Goal: Task Accomplishment & Management: Manage account settings

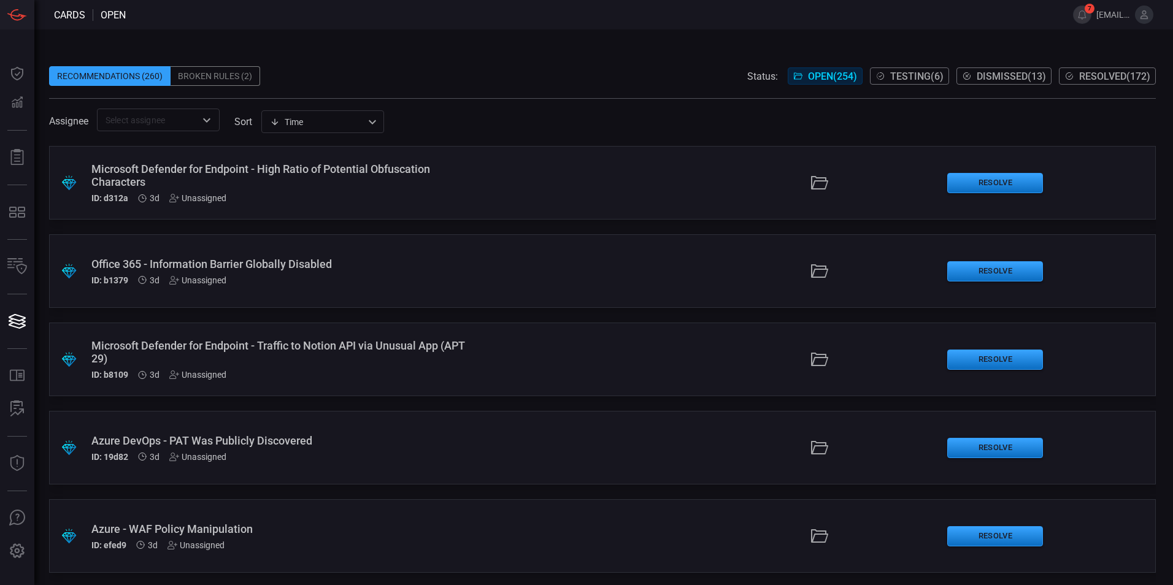
click at [203, 77] on div "Broken Rules (2)" at bounding box center [215, 76] width 90 height 20
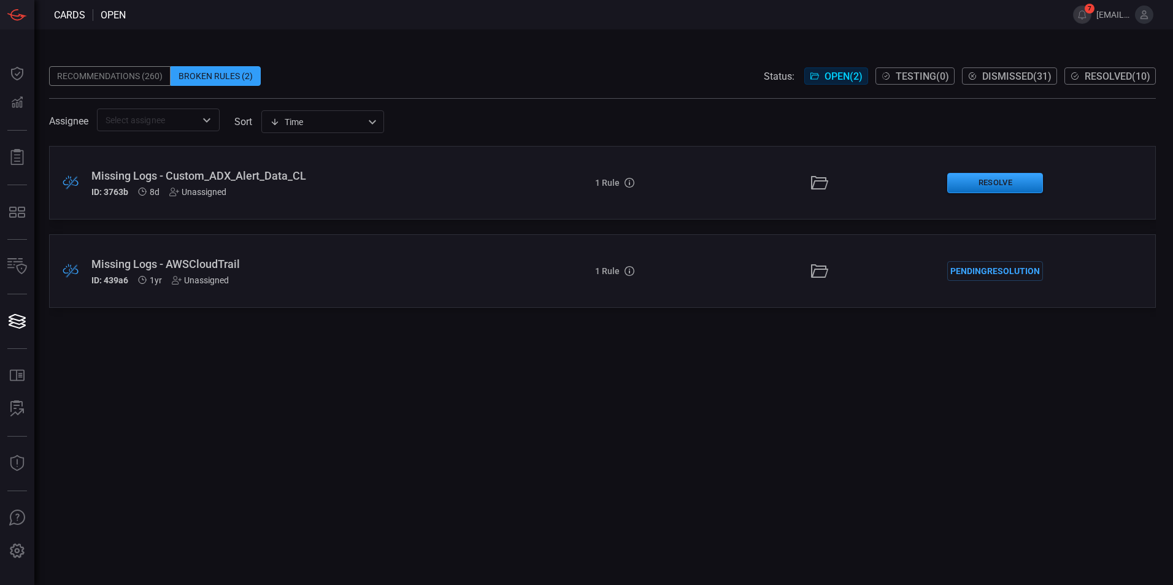
click at [285, 175] on div "Missing Logs - Custom_ADX_Alert_Data_CL" at bounding box center [284, 175] width 387 height 13
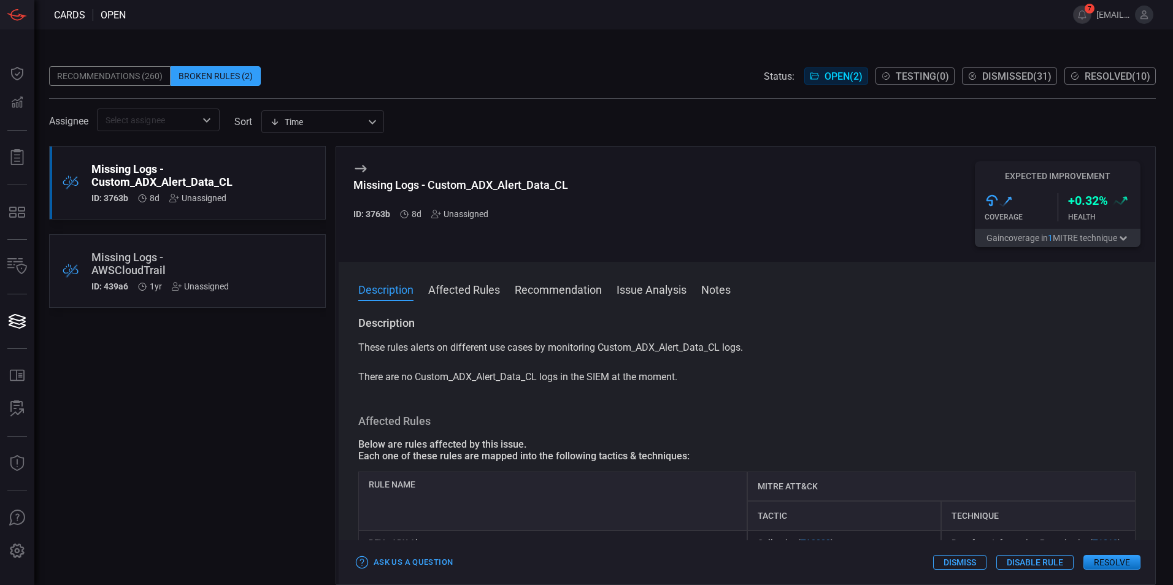
click at [727, 292] on button "Notes" at bounding box center [715, 288] width 29 height 15
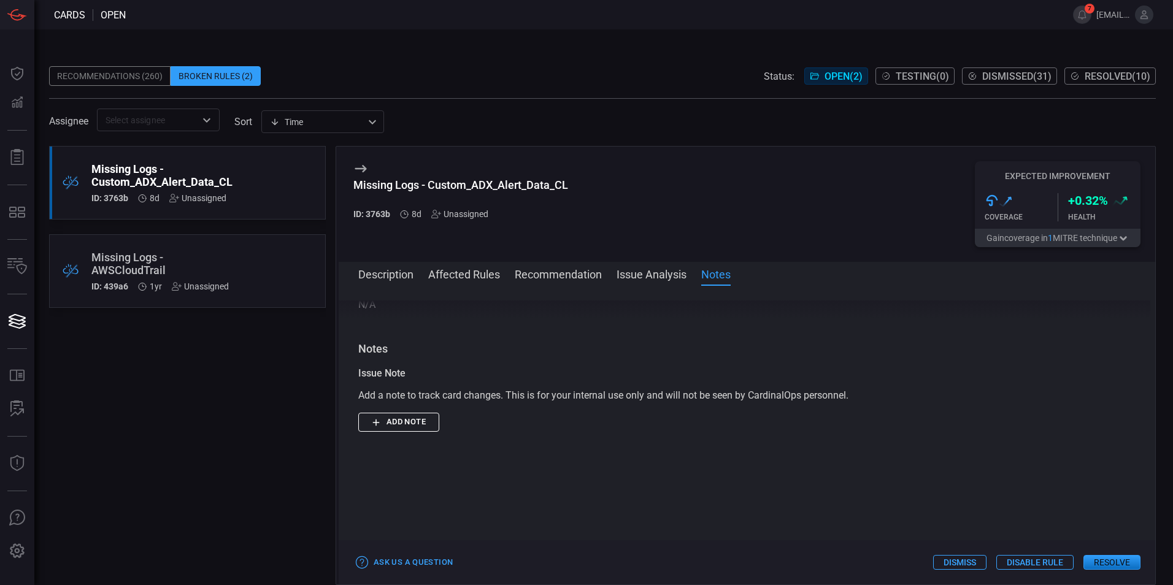
scroll to position [408, 0]
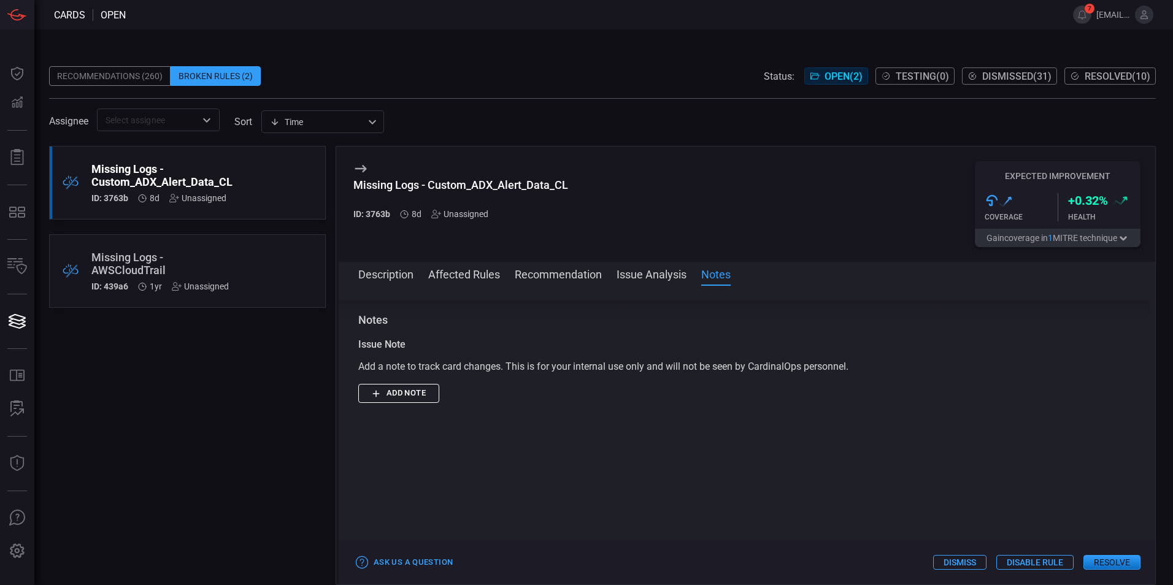
click at [424, 390] on button "Add note" at bounding box center [398, 393] width 81 height 19
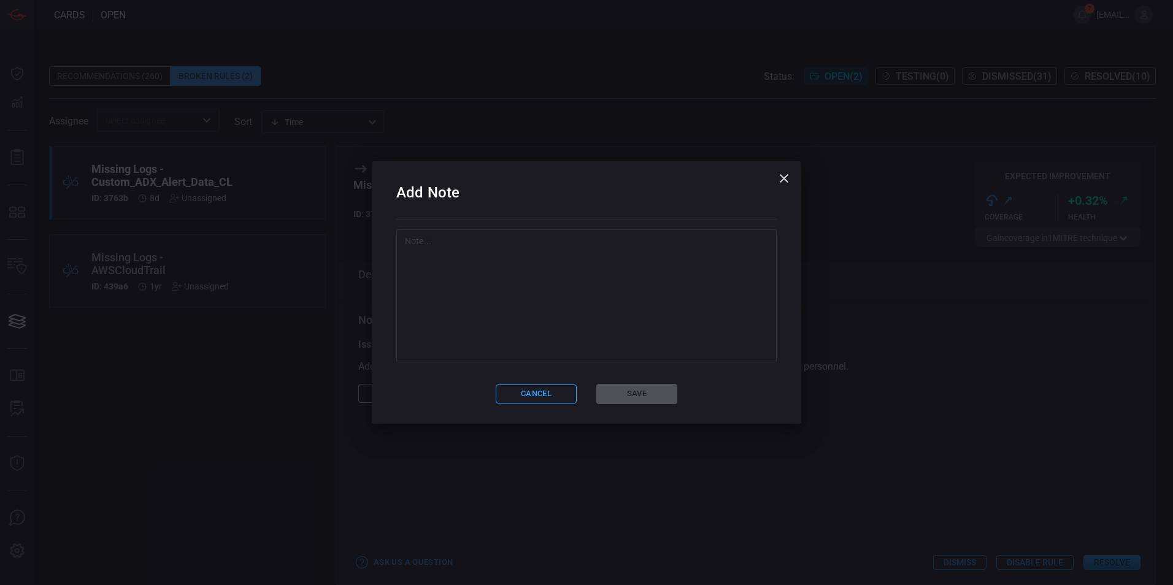
click at [533, 307] on textarea at bounding box center [586, 296] width 363 height 123
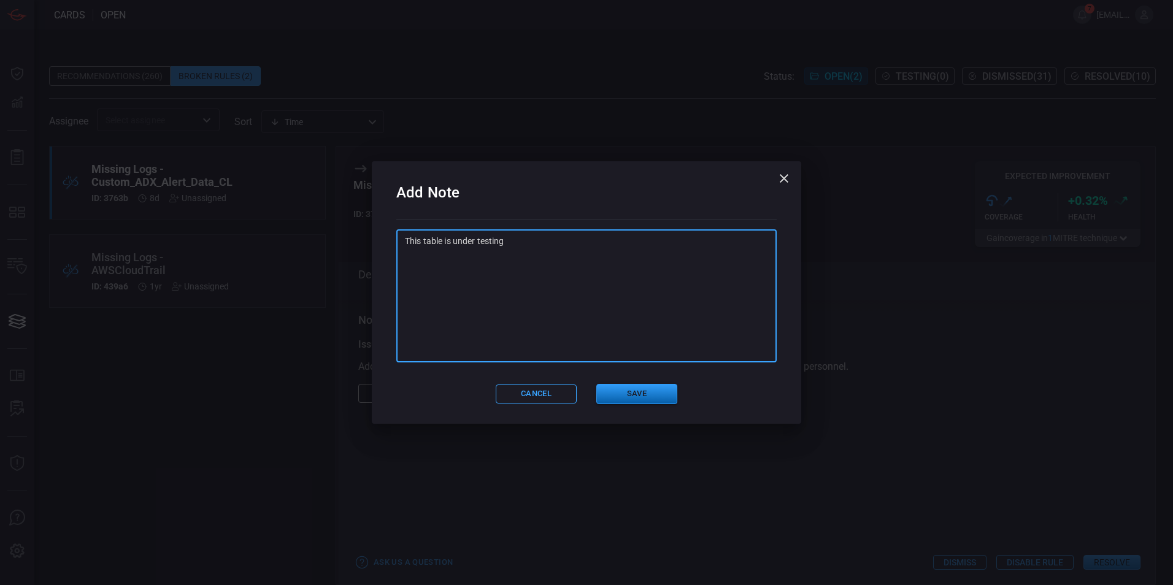
type textarea "This table is under testing"
click at [635, 388] on button "Save" at bounding box center [636, 394] width 81 height 20
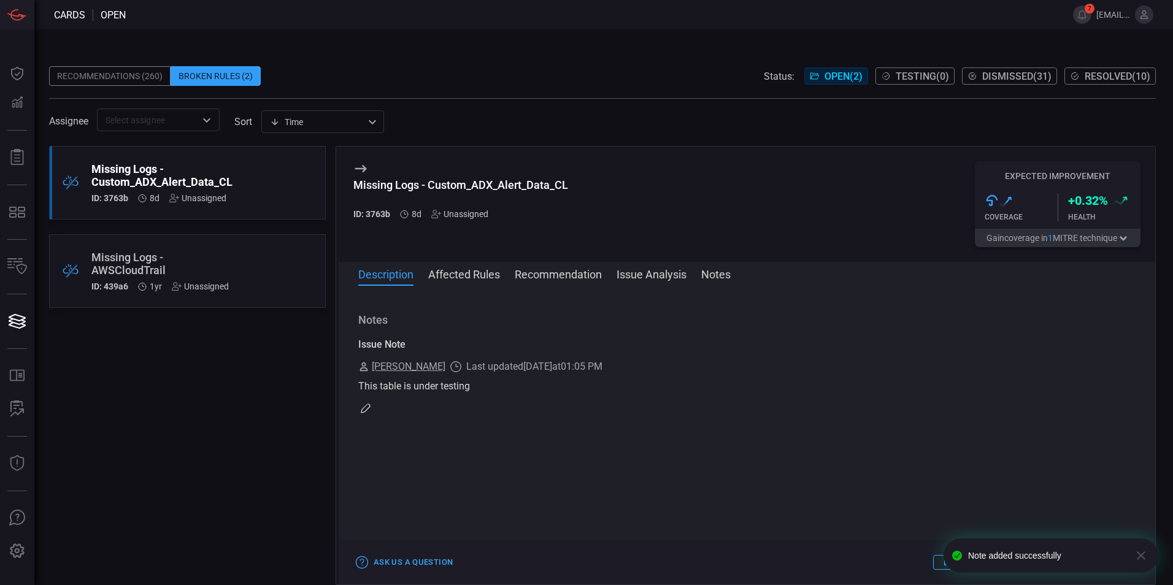
scroll to position [0, 0]
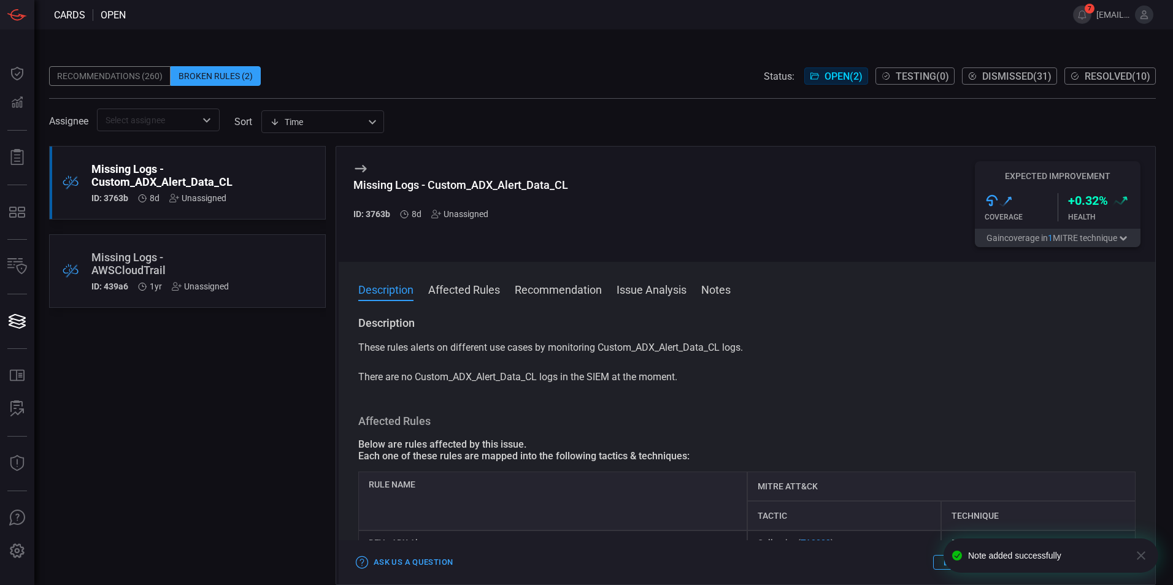
click at [214, 262] on div "Missing Logs - AWSCloudTrail" at bounding box center [163, 264] width 145 height 26
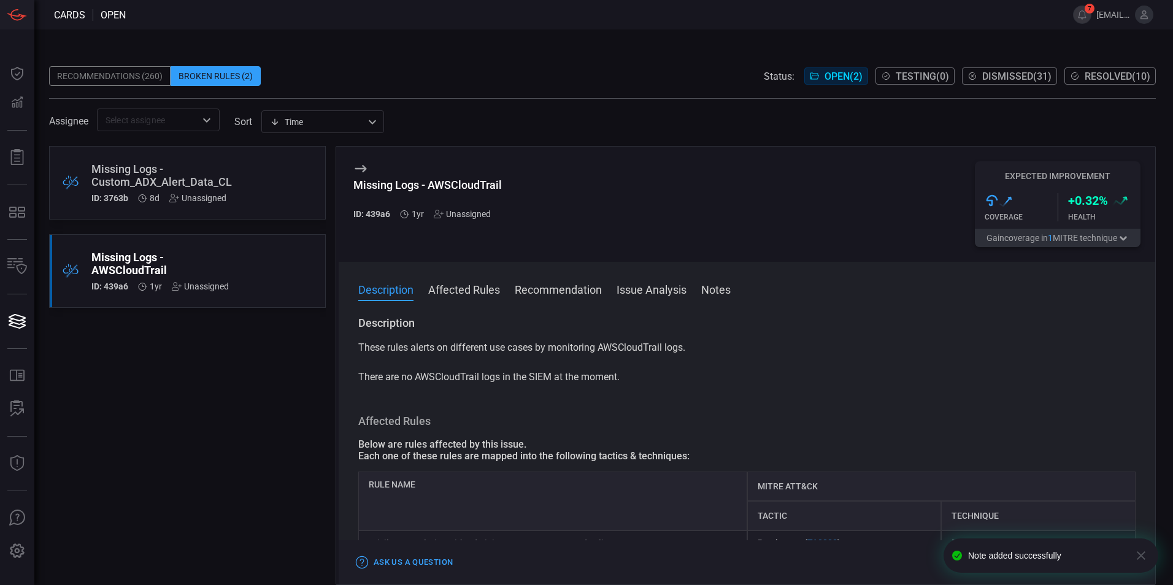
click at [170, 287] on div "ID: 439a6 1yr Unassigned" at bounding box center [163, 286] width 145 height 10
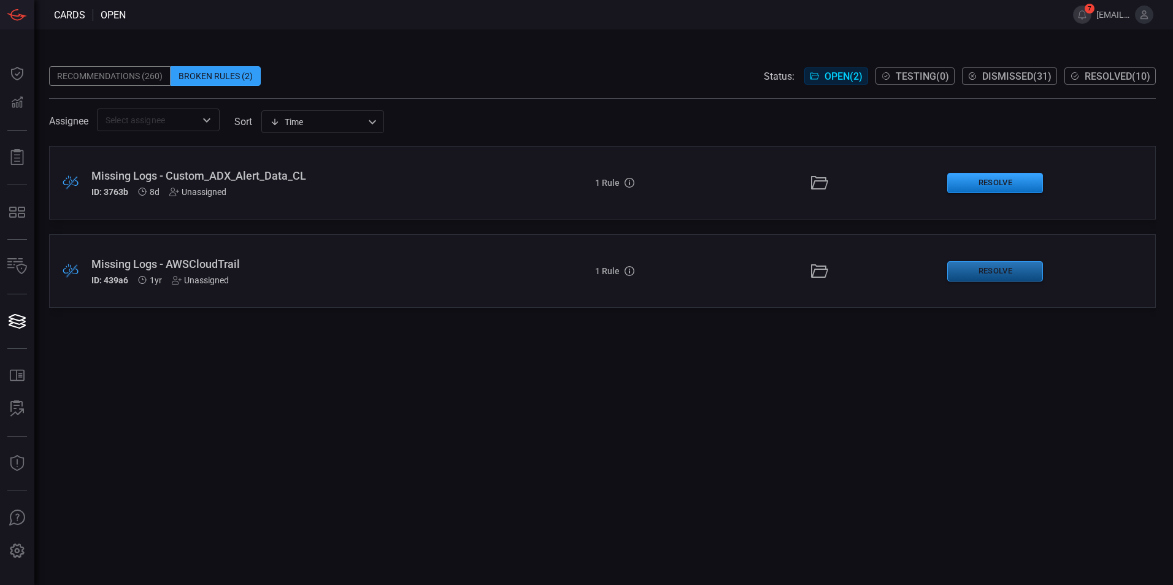
click at [1022, 274] on button "Resolve" at bounding box center [995, 271] width 96 height 20
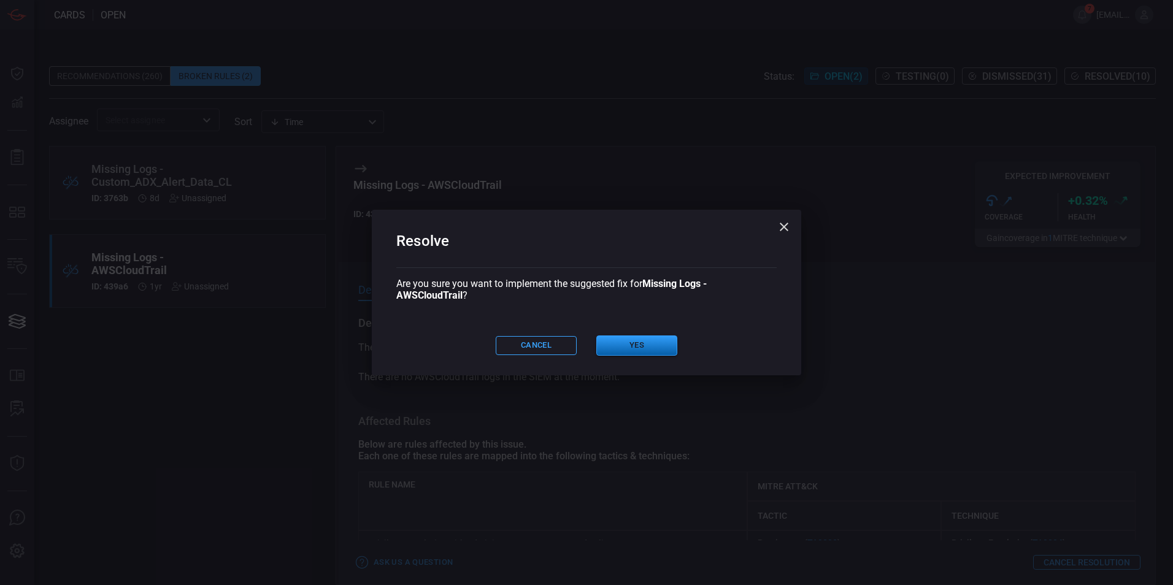
click at [660, 343] on button "Yes" at bounding box center [636, 345] width 81 height 20
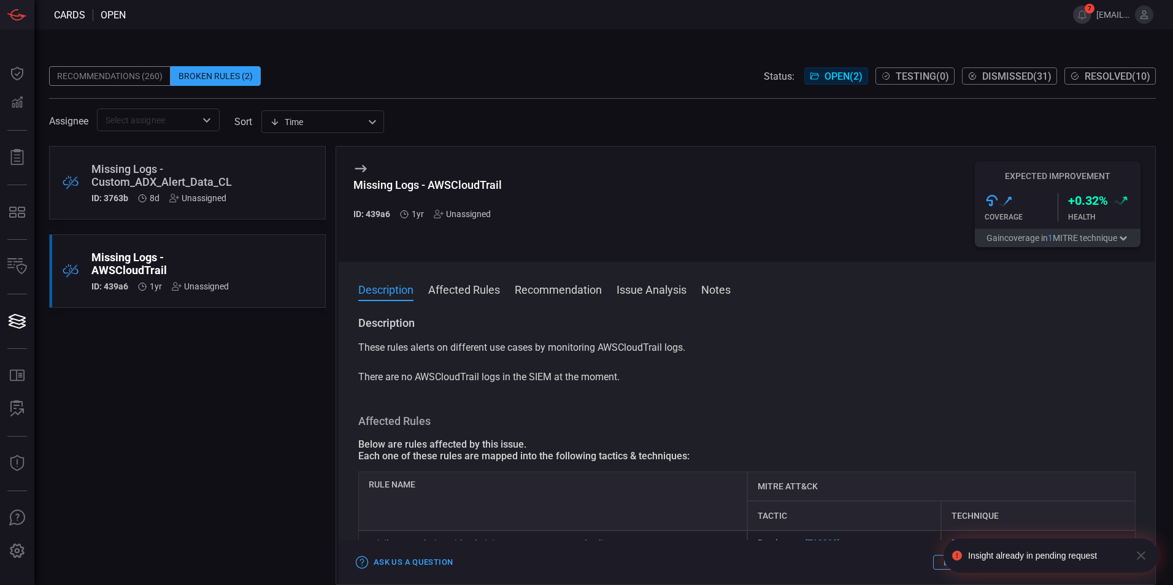
click at [189, 258] on div "Missing Logs - AWSCloudTrail" at bounding box center [163, 264] width 145 height 26
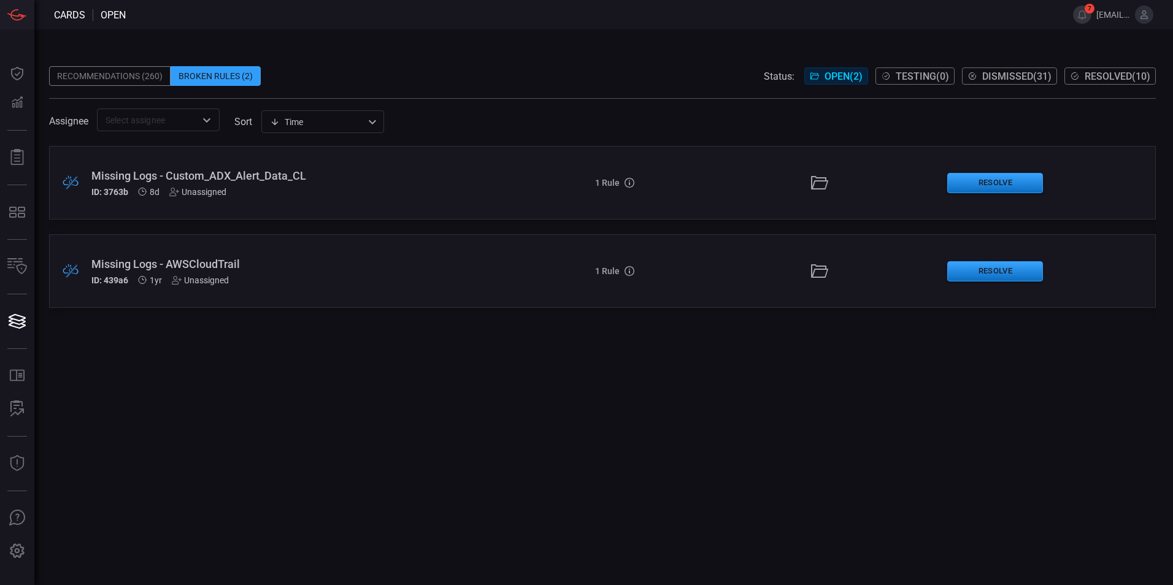
click at [189, 266] on div "Missing Logs - AWSCloudTrail" at bounding box center [284, 264] width 387 height 13
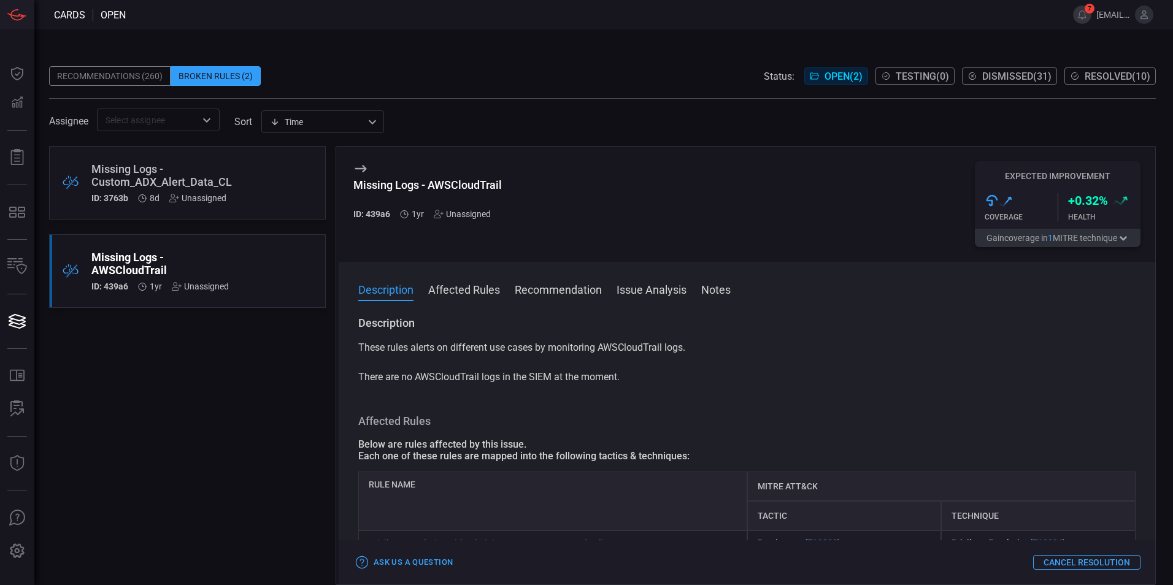
click at [204, 205] on div ".broken_cards_icon_0{fill:#39A4FF;} .broken_cards_icon_1{fill:none;stroke:#1918…" at bounding box center [187, 183] width 277 height 74
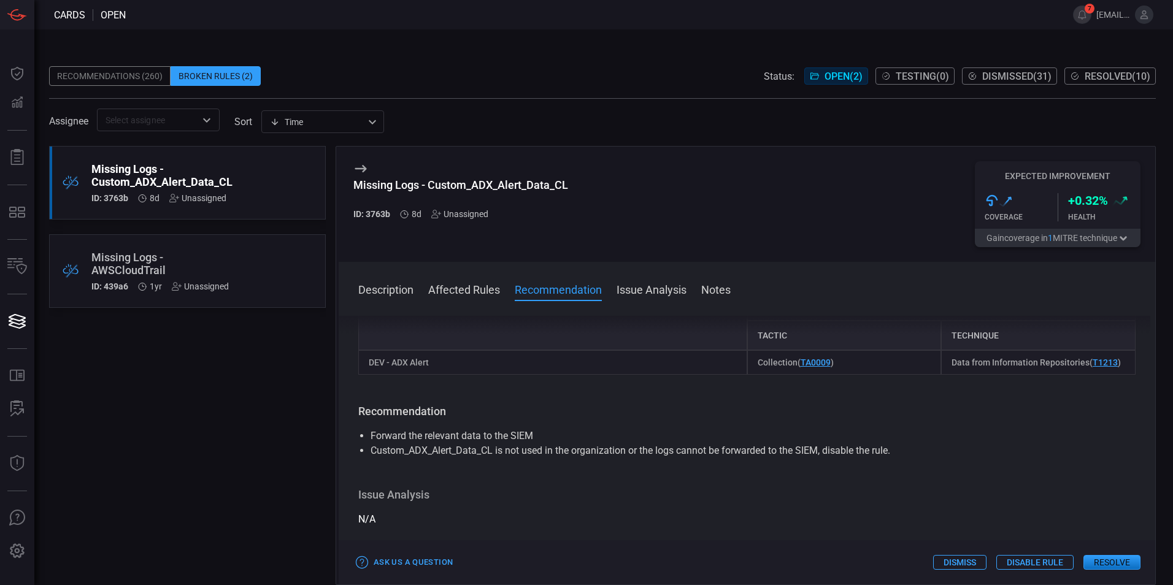
scroll to position [190, 0]
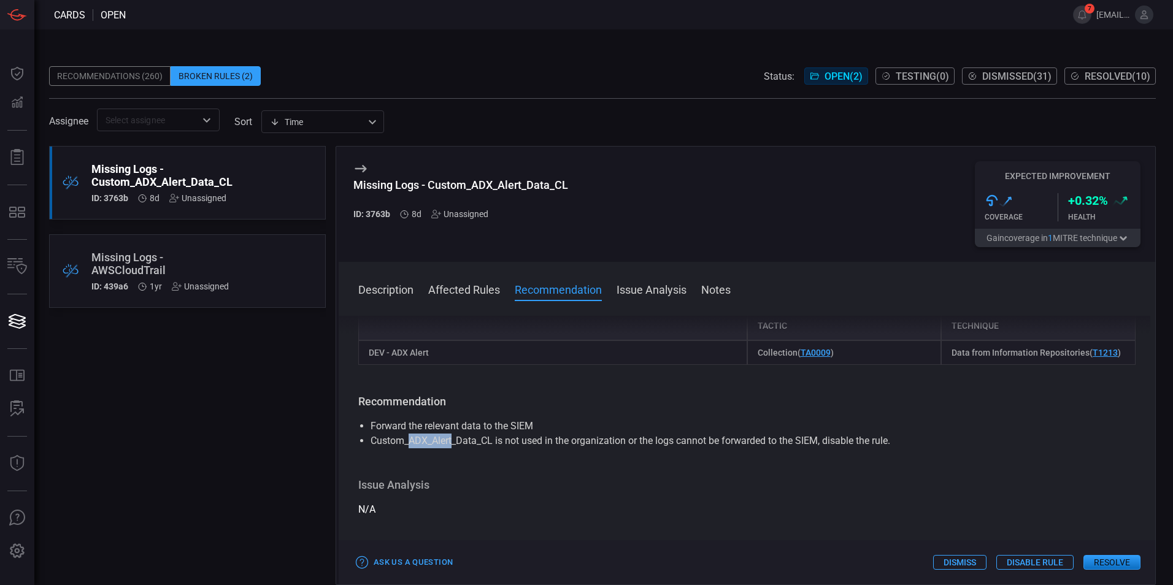
drag, startPoint x: 453, startPoint y: 442, endPoint x: 410, endPoint y: 443, distance: 42.3
click at [410, 443] on li "Custom_ADX_Alert_Data_CL is not used in the organization or the logs cannot be …" at bounding box center [746, 441] width 752 height 15
copy li "ADX_Alert"
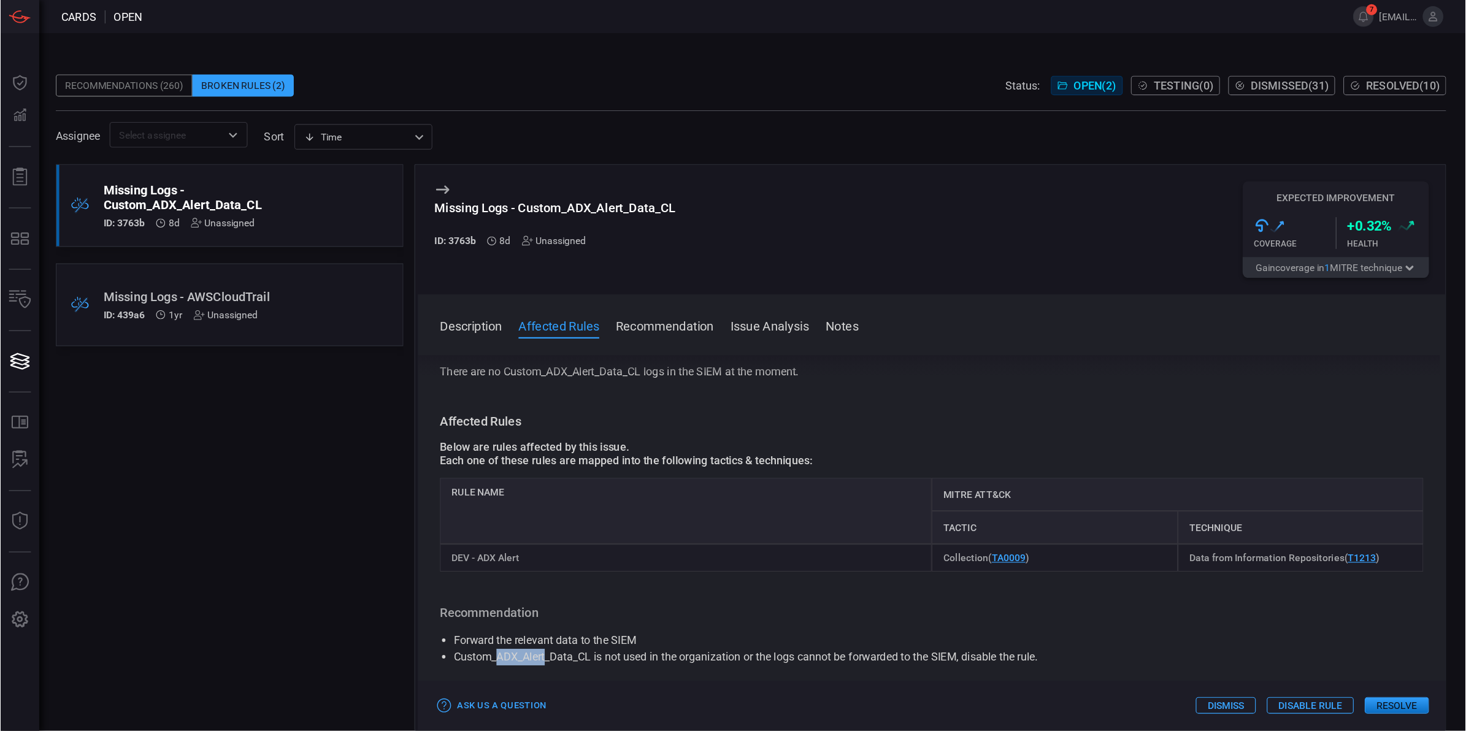
scroll to position [47, 0]
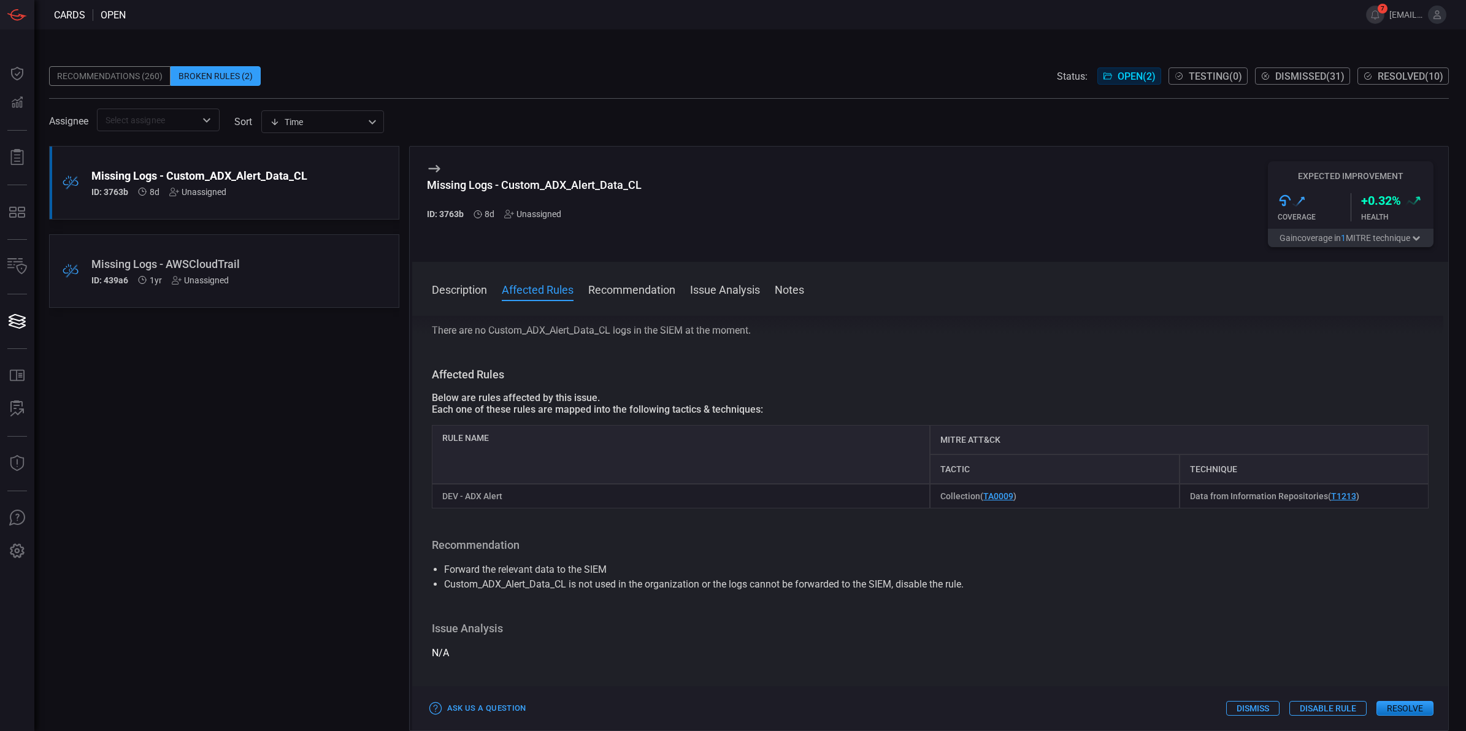
drag, startPoint x: 1157, startPoint y: 1, endPoint x: 986, endPoint y: 583, distance: 606.6
click at [986, 583] on li "Custom_ADX_Alert_Data_CL is not used in the organization or the logs cannot be …" at bounding box center [930, 584] width 973 height 15
click at [227, 277] on div "Unassigned" at bounding box center [200, 280] width 57 height 10
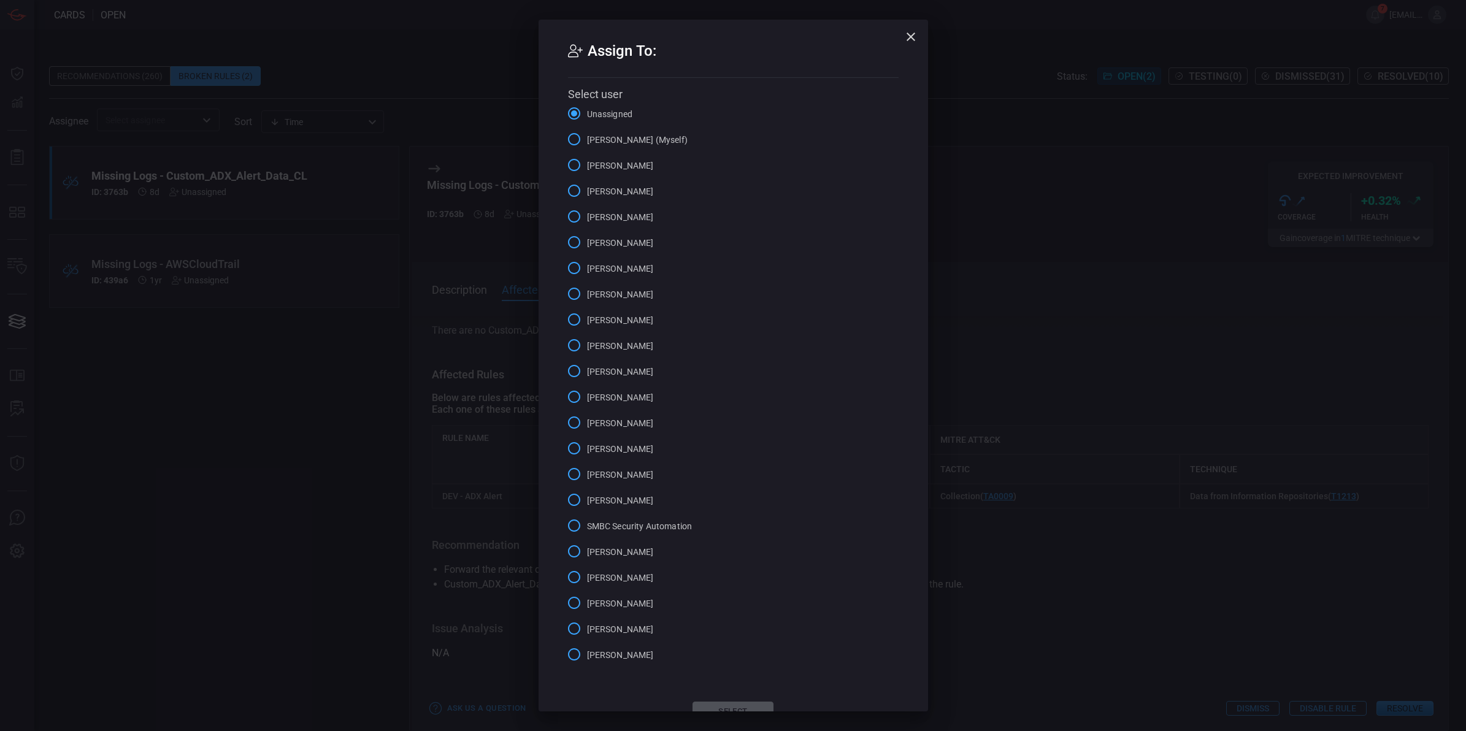
click at [645, 139] on span "[PERSON_NAME] (Myself)" at bounding box center [637, 140] width 101 height 13
click at [587, 139] on input "[PERSON_NAME] (Myself)" at bounding box center [574, 139] width 26 height 26
click at [737, 584] on div "Assign To: Select user Unassigned [PERSON_NAME] (Myself) [PERSON_NAME] [PERSON_…" at bounding box center [733, 365] width 1466 height 731
click at [736, 584] on button "Select" at bounding box center [732, 712] width 81 height 20
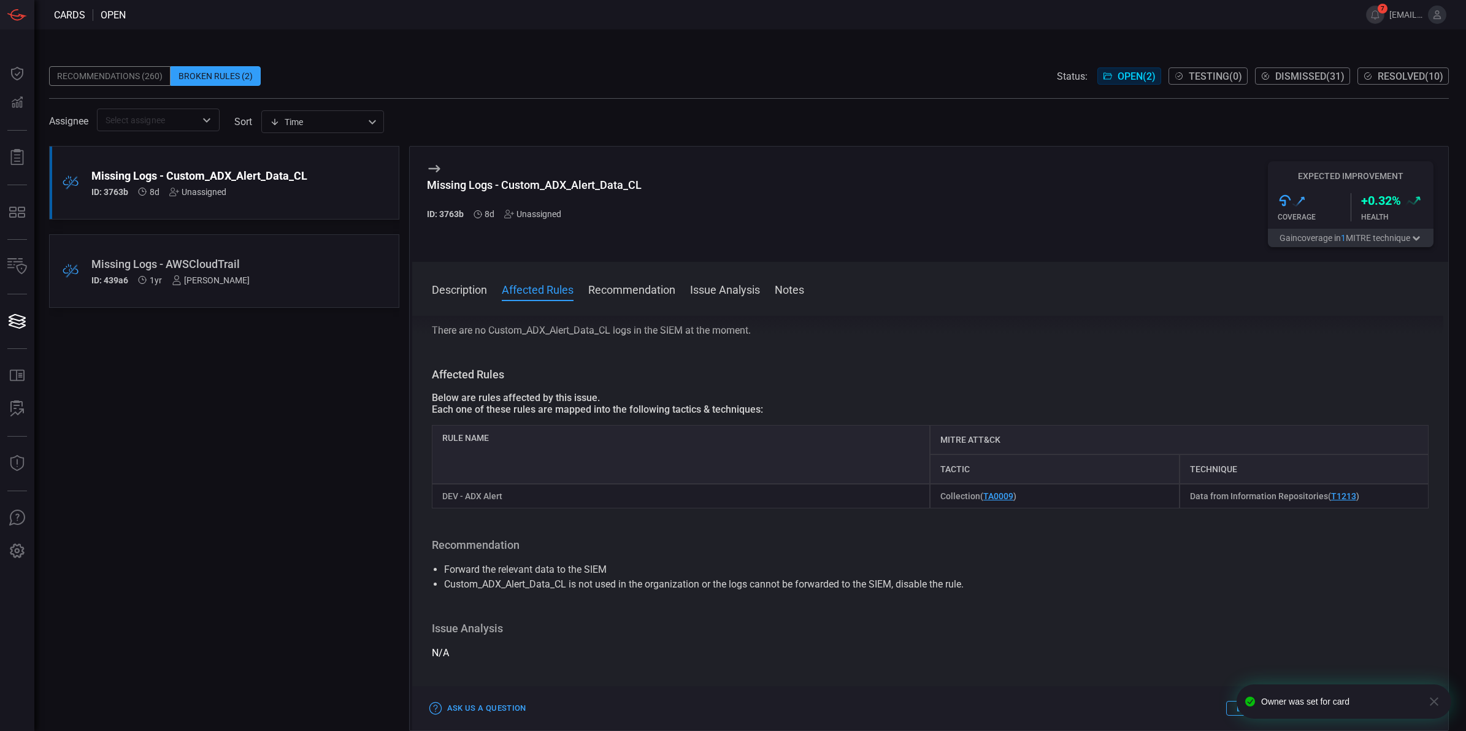
click at [288, 276] on div "ID: 439a6 1yr [PERSON_NAME]" at bounding box center [200, 280] width 219 height 10
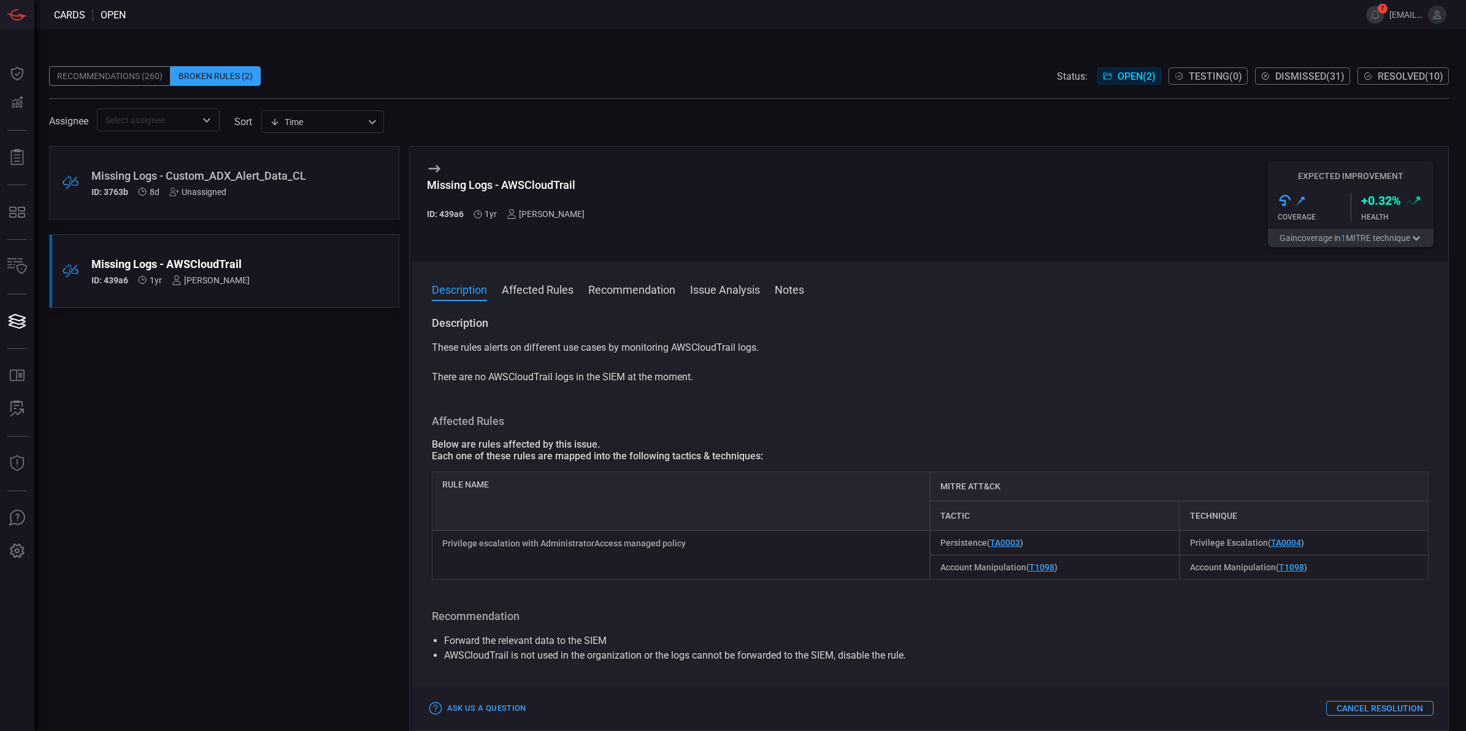
click at [228, 252] on div ".broken_cards_icon_0{fill:#39A4FF;} .broken_cards_icon_1{fill:none;stroke:#1918…" at bounding box center [224, 271] width 350 height 74
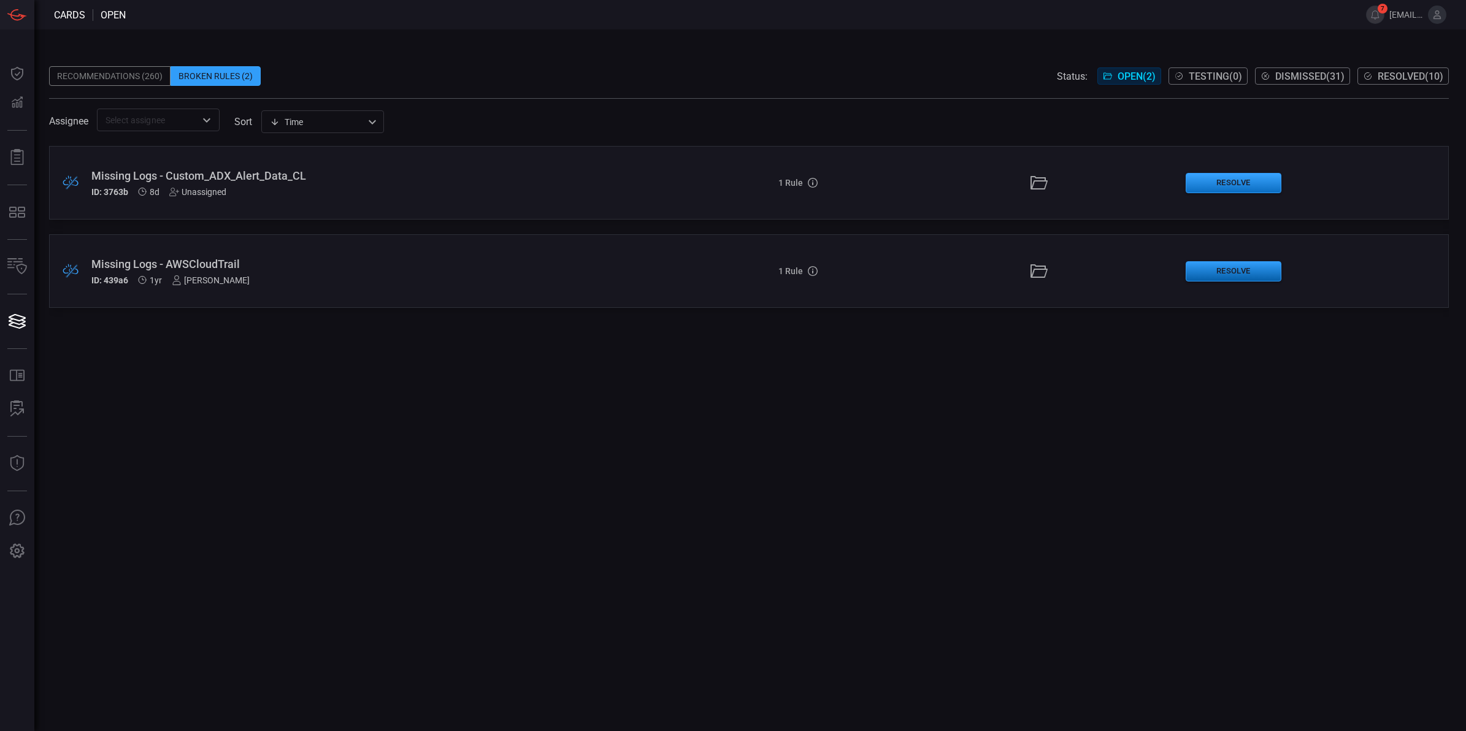
click at [1172, 278] on button "Resolve" at bounding box center [1233, 271] width 96 height 20
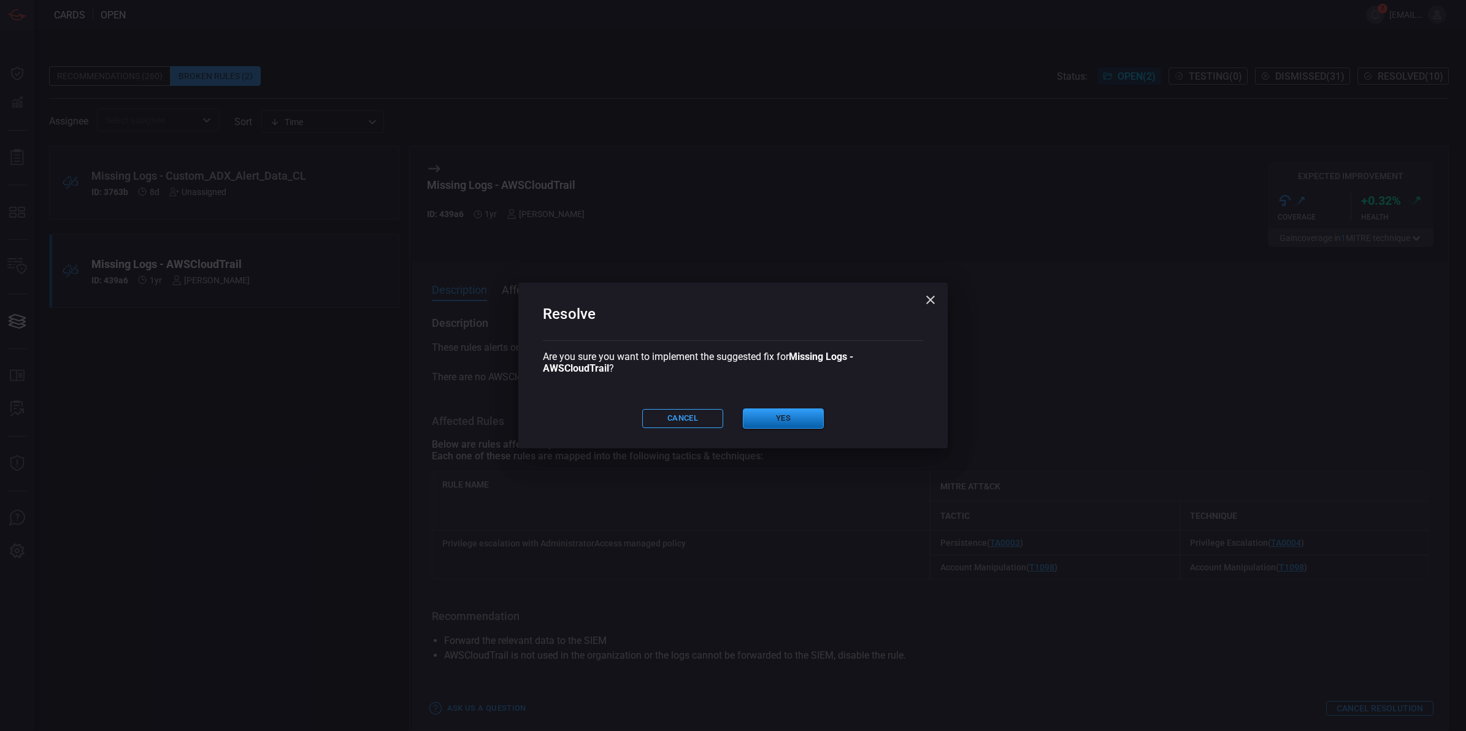
click at [782, 414] on button "Yes" at bounding box center [783, 418] width 81 height 20
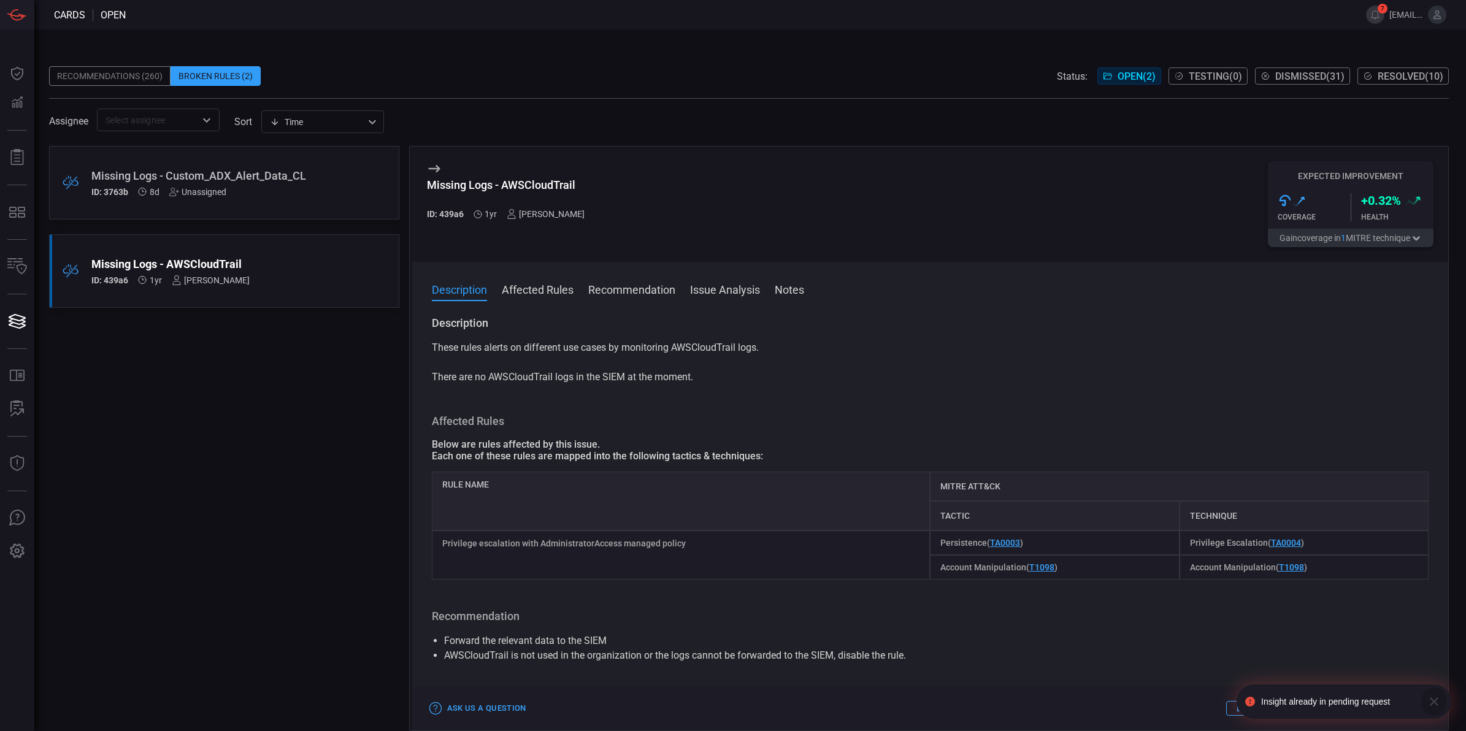
click at [1172, 584] on icon "button" at bounding box center [1433, 701] width 15 height 15
click at [1172, 584] on button "Dismiss" at bounding box center [1252, 708] width 53 height 15
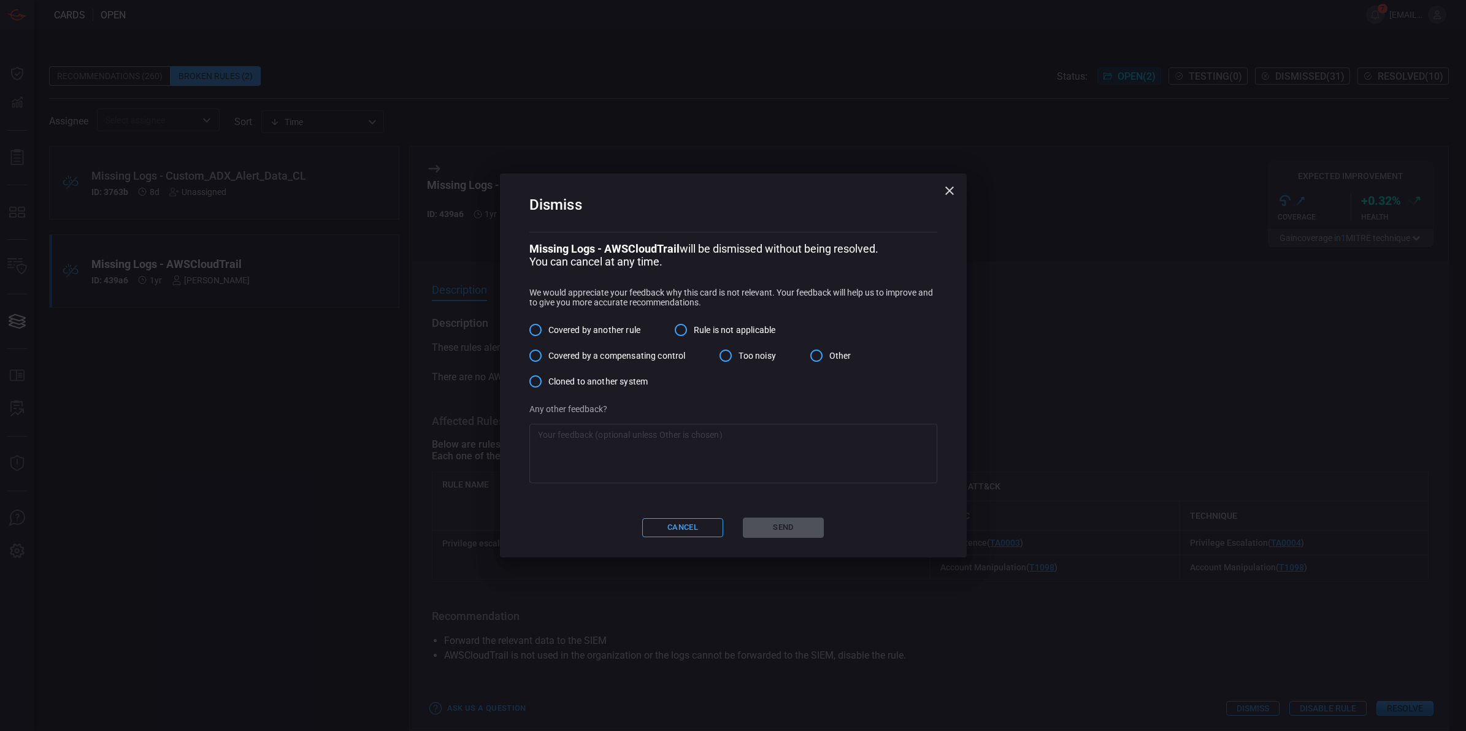
click at [614, 454] on textarea at bounding box center [733, 453] width 391 height 49
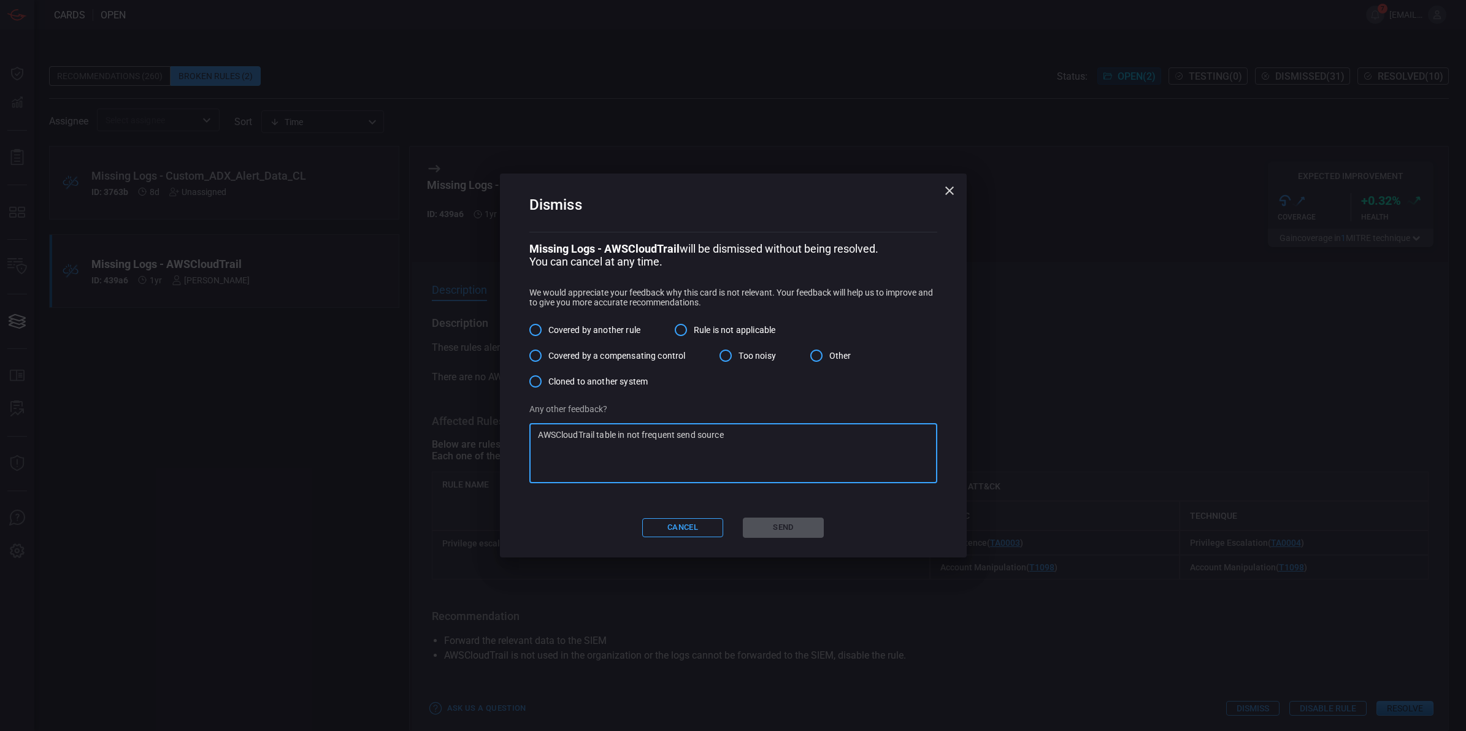
click at [640, 439] on textarea "AWSCloudTrail table in not frequent send source" at bounding box center [733, 453] width 391 height 49
click at [713, 467] on textarea "AWSCloudTrail table in not from frequent send source" at bounding box center [733, 453] width 391 height 49
click at [768, 454] on textarea "AWSCloudTrail table in not from frequent send source" at bounding box center [733, 453] width 391 height 49
type textarea "AWSCloudTrail table in not from frequent send source"
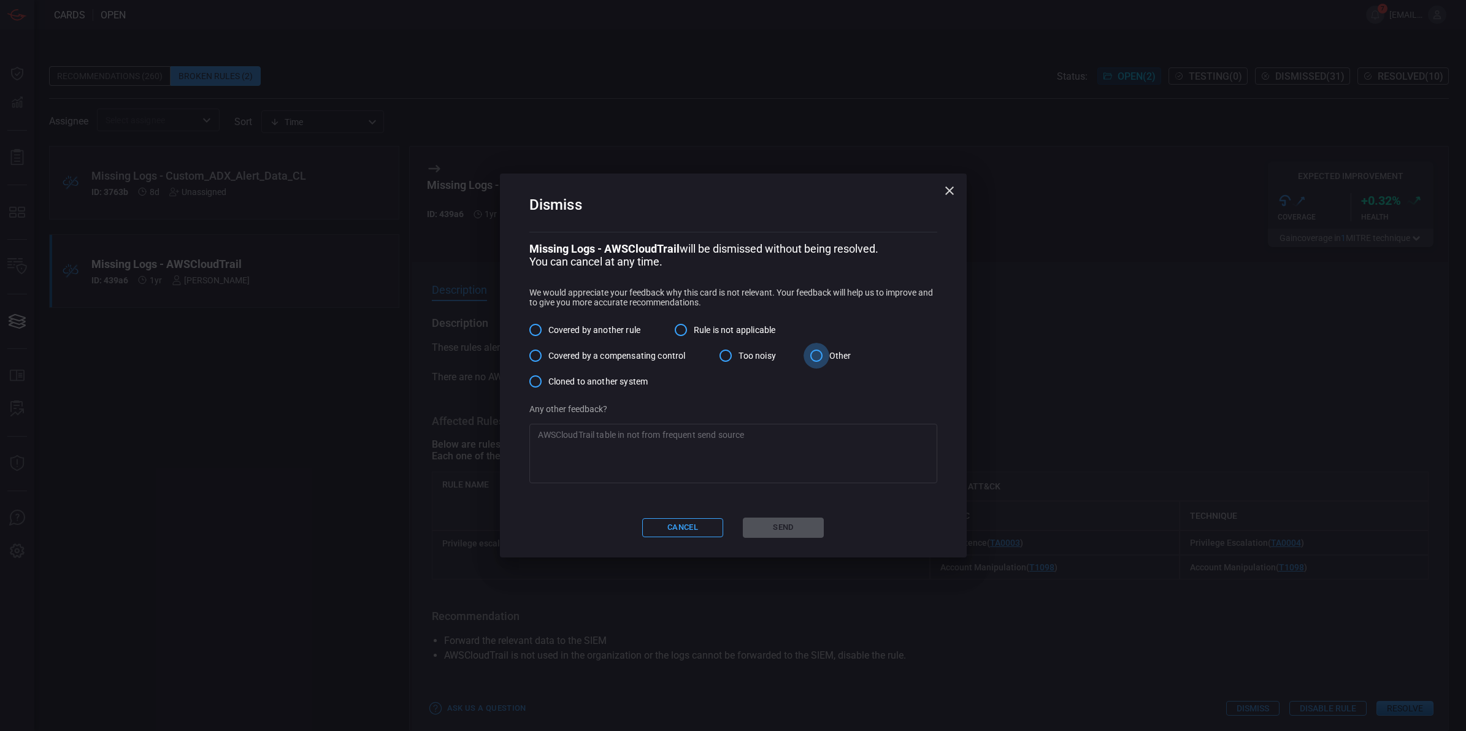
click at [813, 357] on input "Other" at bounding box center [816, 356] width 26 height 26
click at [793, 520] on button "Send" at bounding box center [783, 528] width 81 height 20
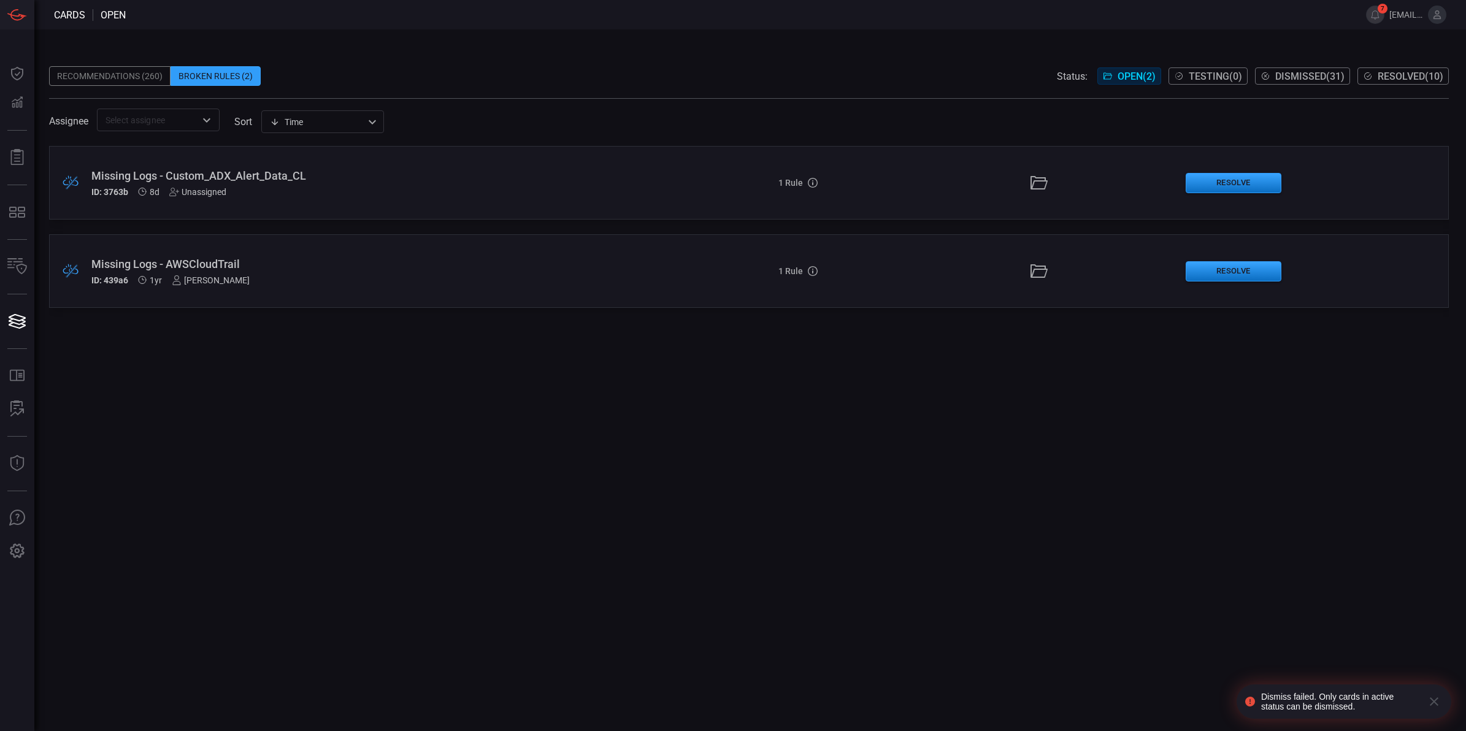
click at [364, 286] on div ".broken_cards_icon_0{fill:#39A4FF;} .broken_cards_icon_1{fill:none;stroke:#1918…" at bounding box center [748, 271] width 1399 height 74
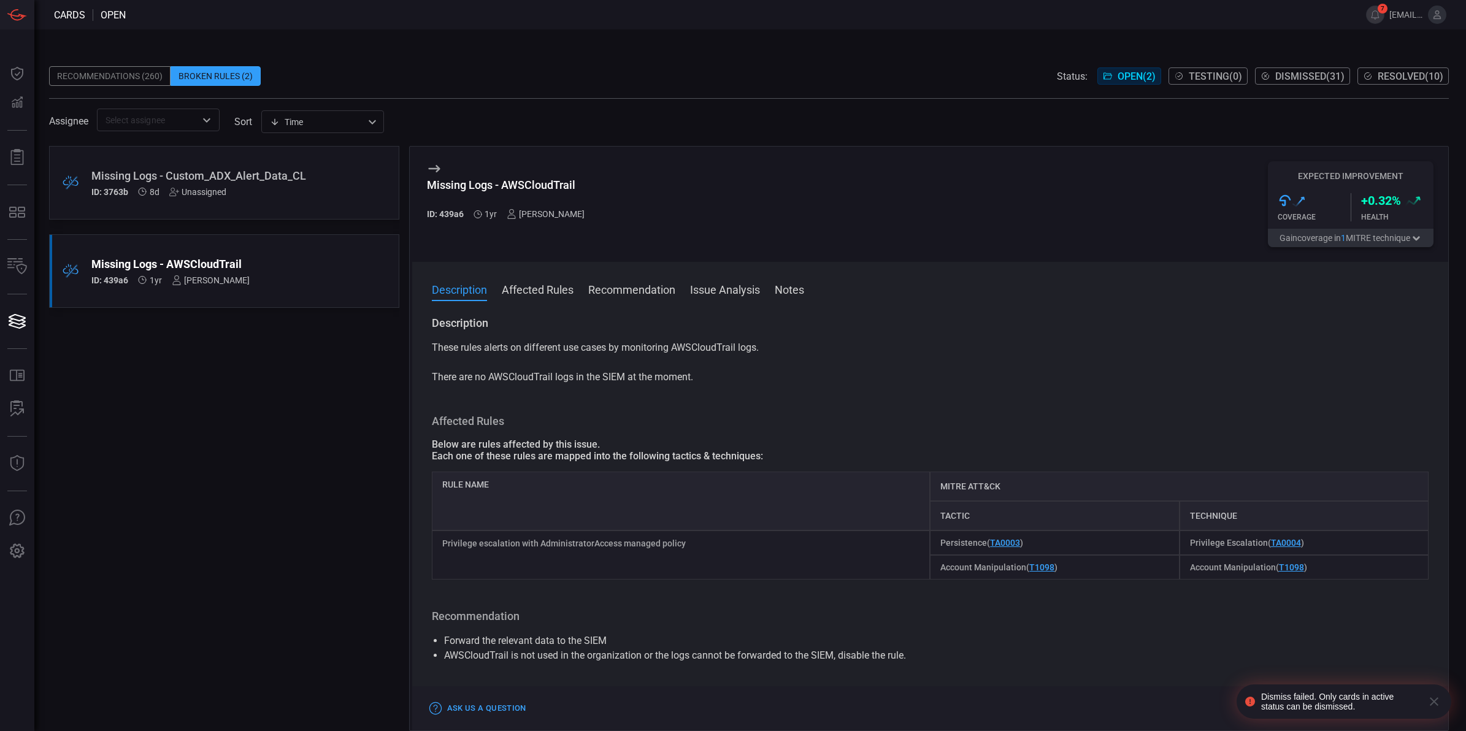
click at [221, 267] on div "Missing Logs - AWSCloudTrail" at bounding box center [200, 264] width 219 height 13
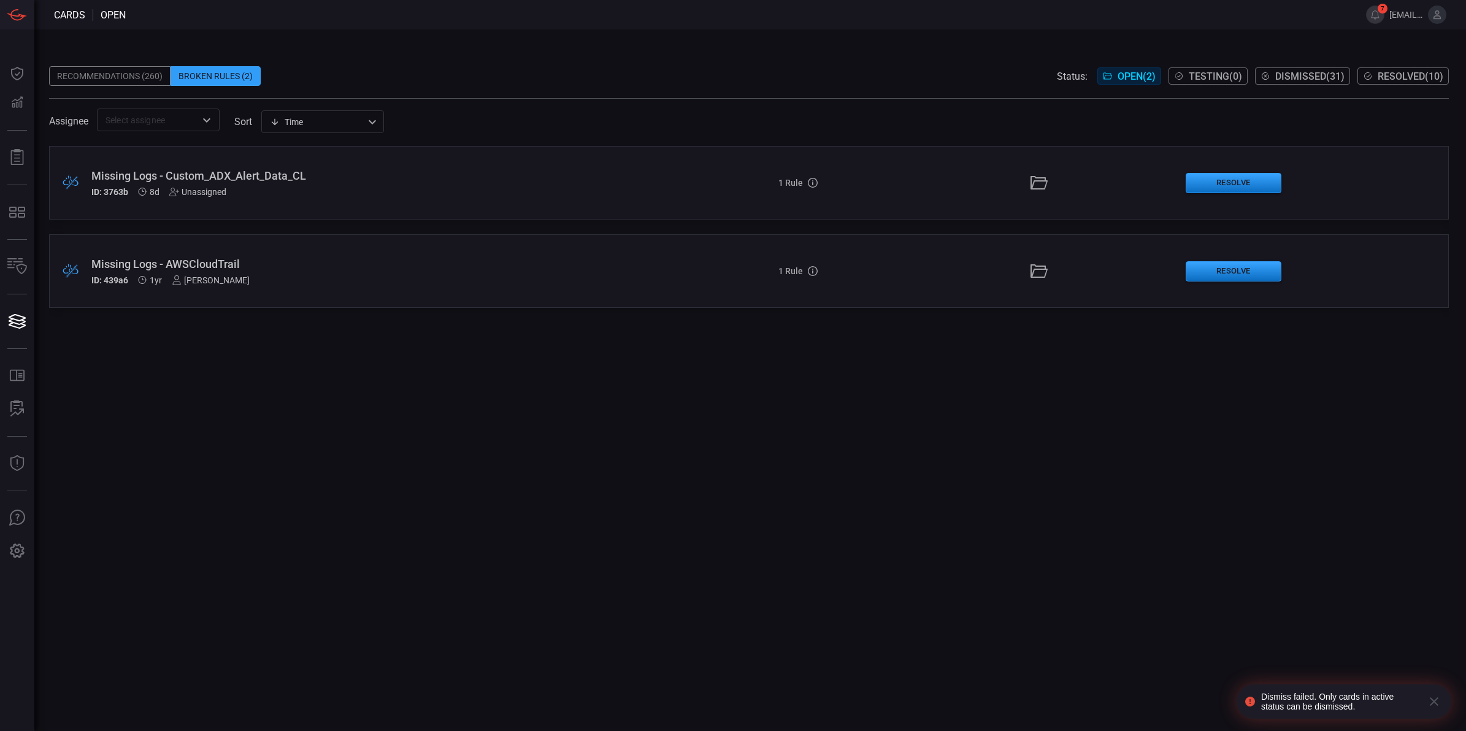
click at [221, 267] on div "Missing Logs - AWSCloudTrail" at bounding box center [358, 264] width 534 height 13
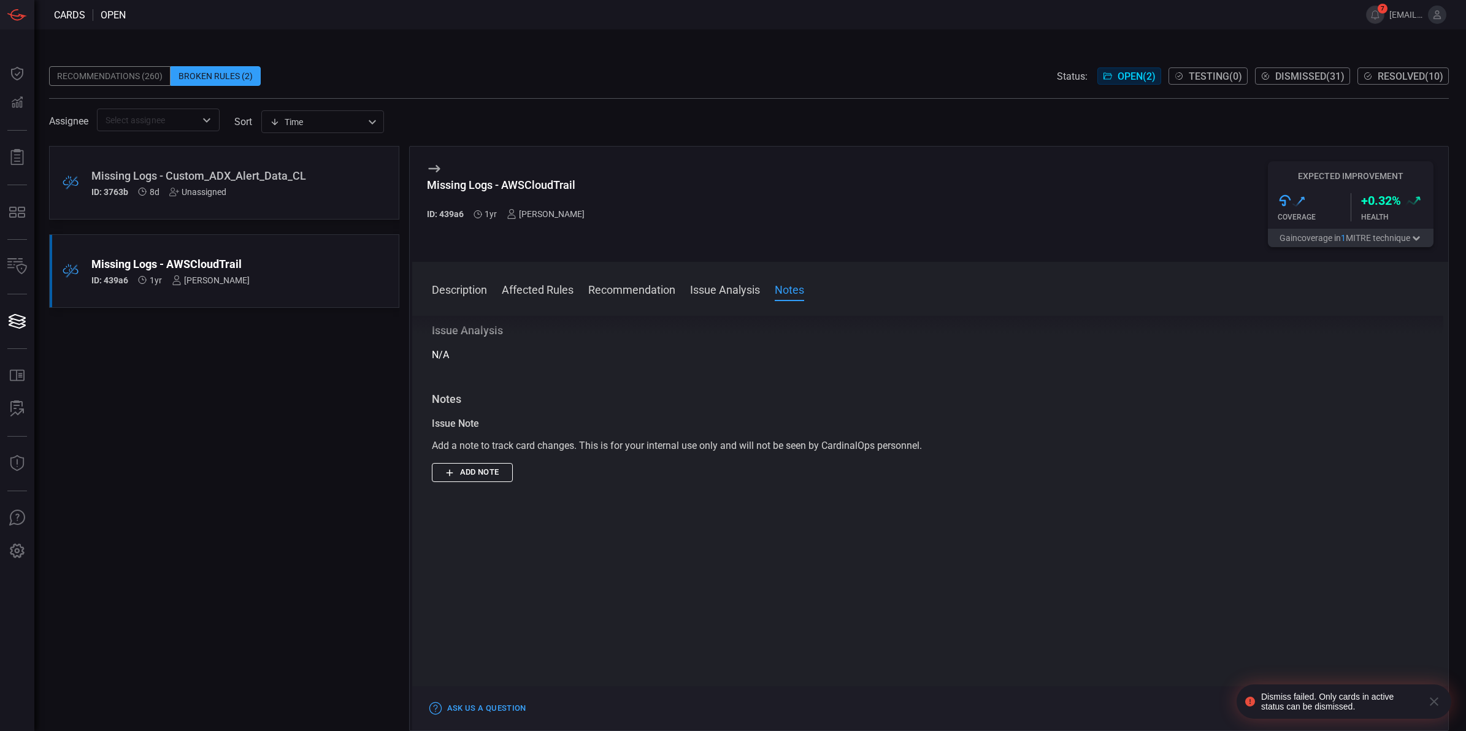
scroll to position [462, 0]
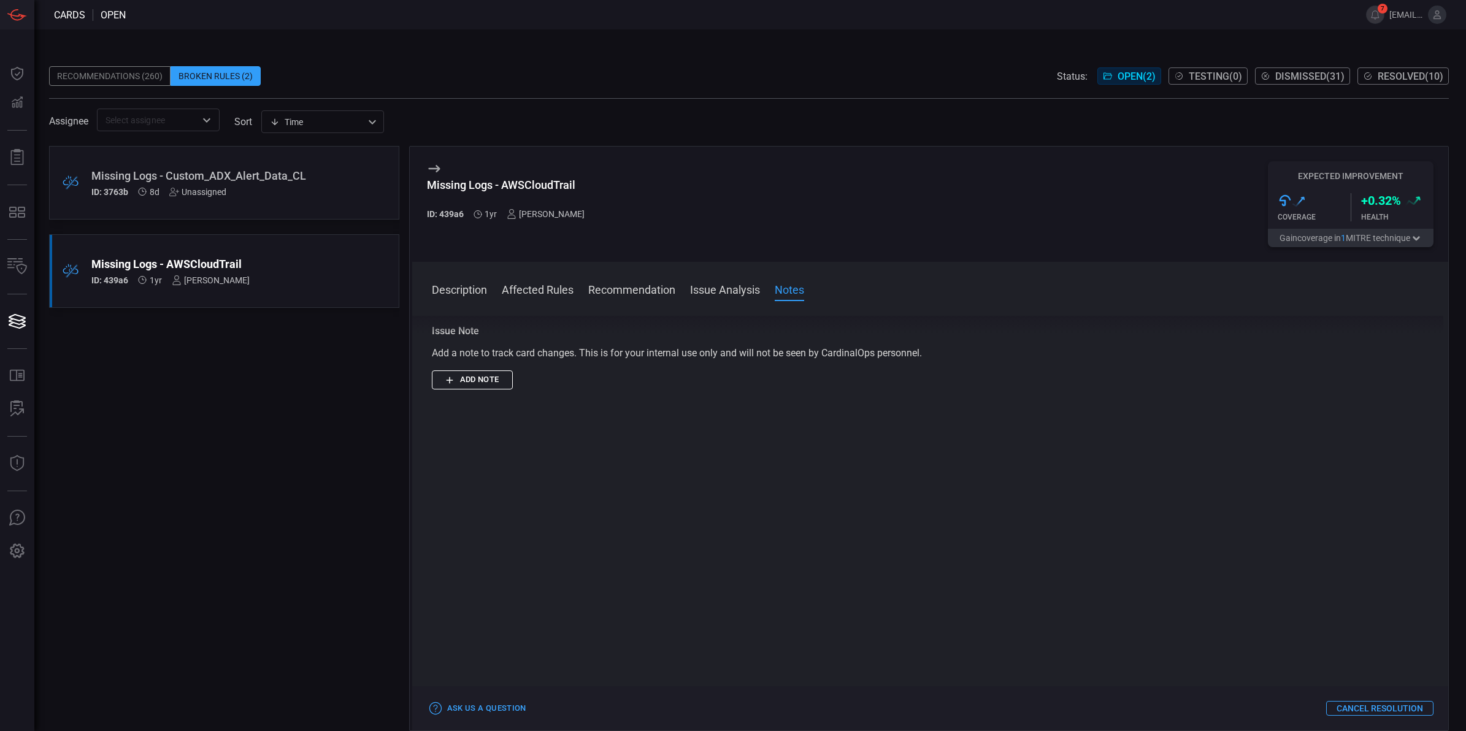
click at [243, 284] on div "[PERSON_NAME]" at bounding box center [211, 280] width 78 height 10
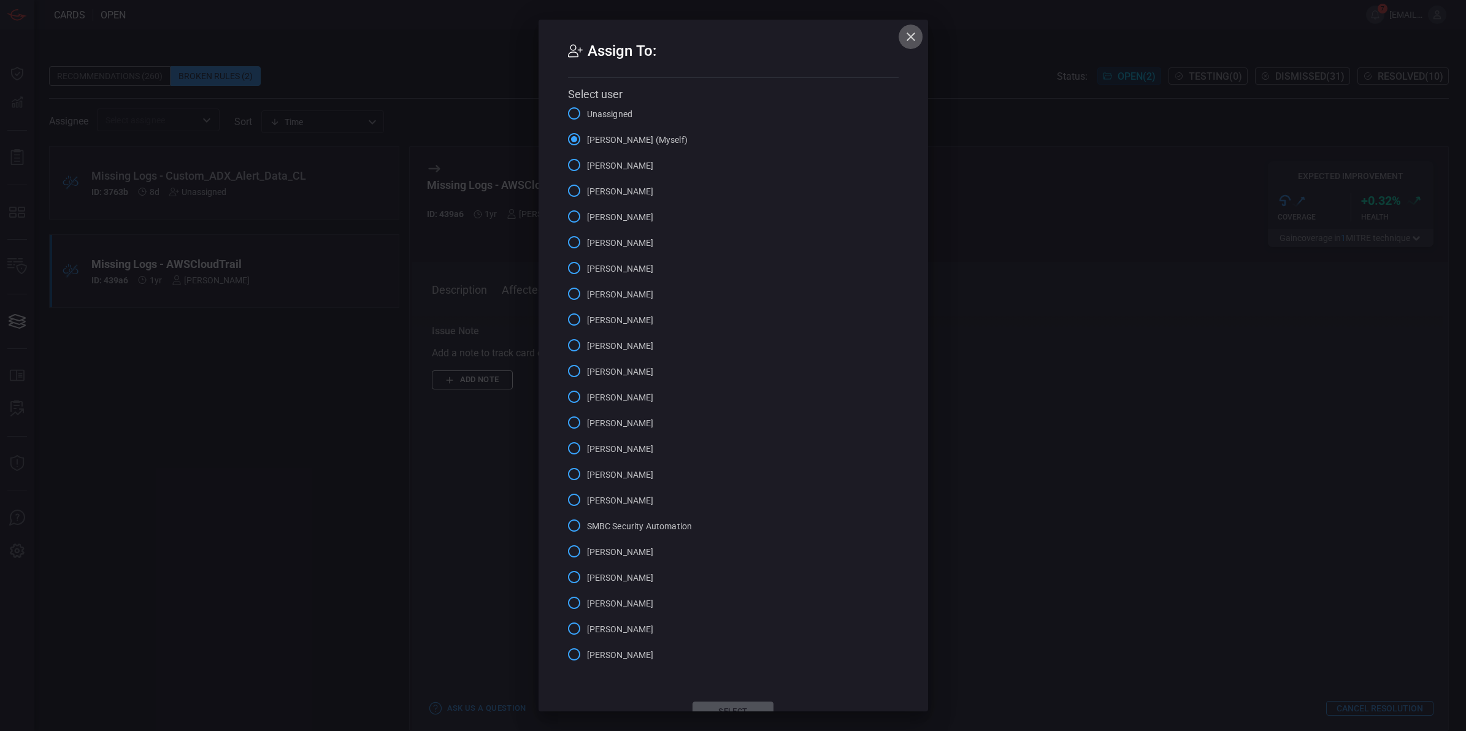
click at [906, 37] on icon "button" at bounding box center [910, 37] width 9 height 9
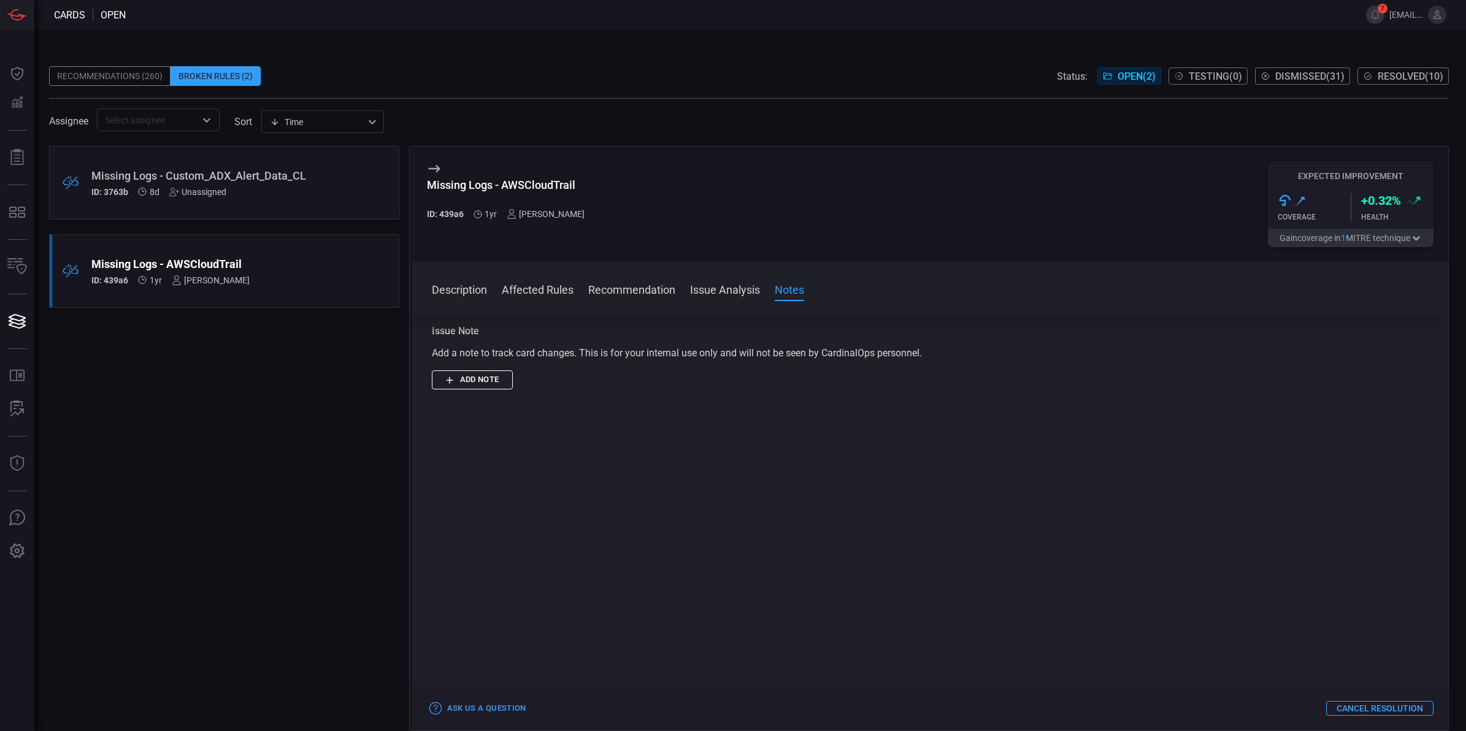
click at [345, 280] on div ".broken_cards_icon_0{fill:#39A4FF;} .broken_cards_icon_1{fill:none;stroke:#1918…" at bounding box center [224, 271] width 350 height 74
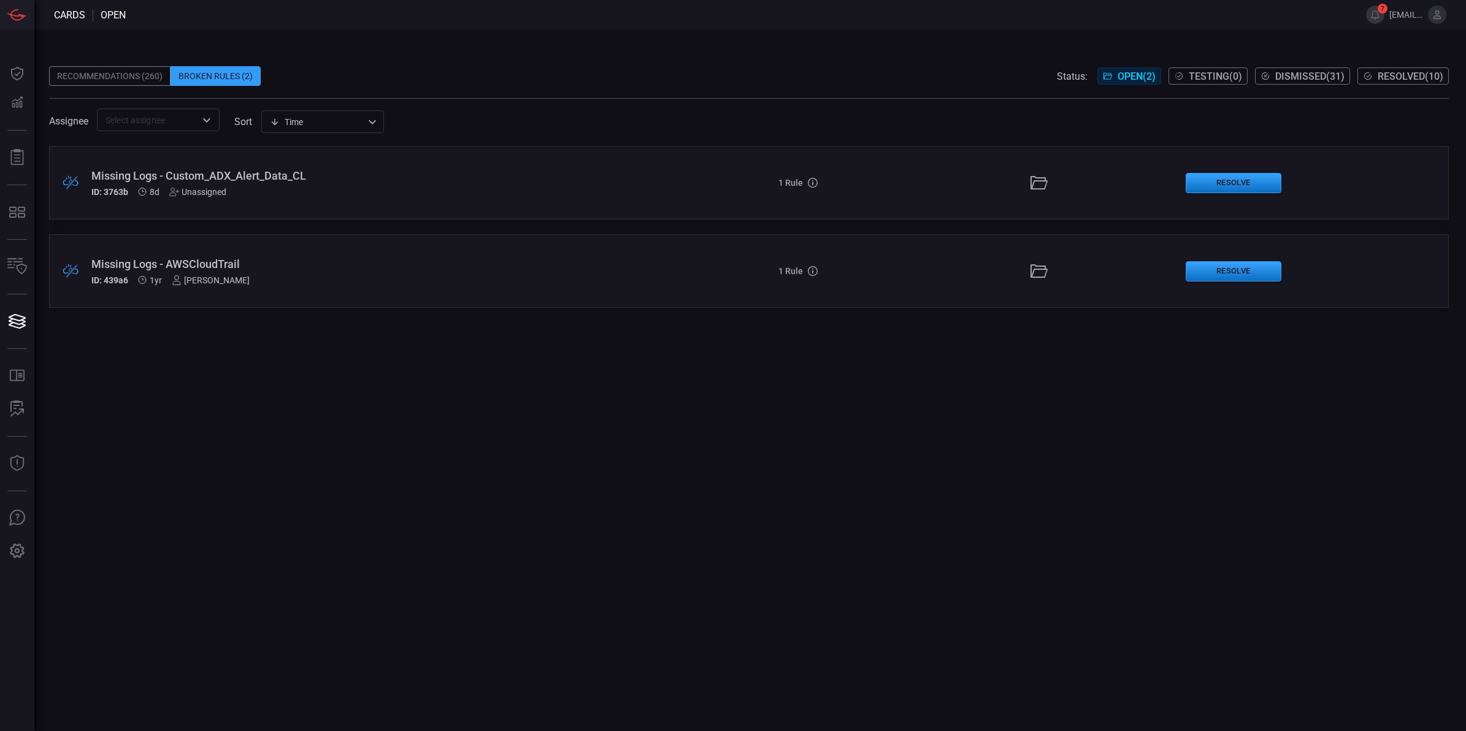
click at [324, 280] on div "ID: 439a6 1yr [PERSON_NAME]" at bounding box center [358, 280] width 534 height 10
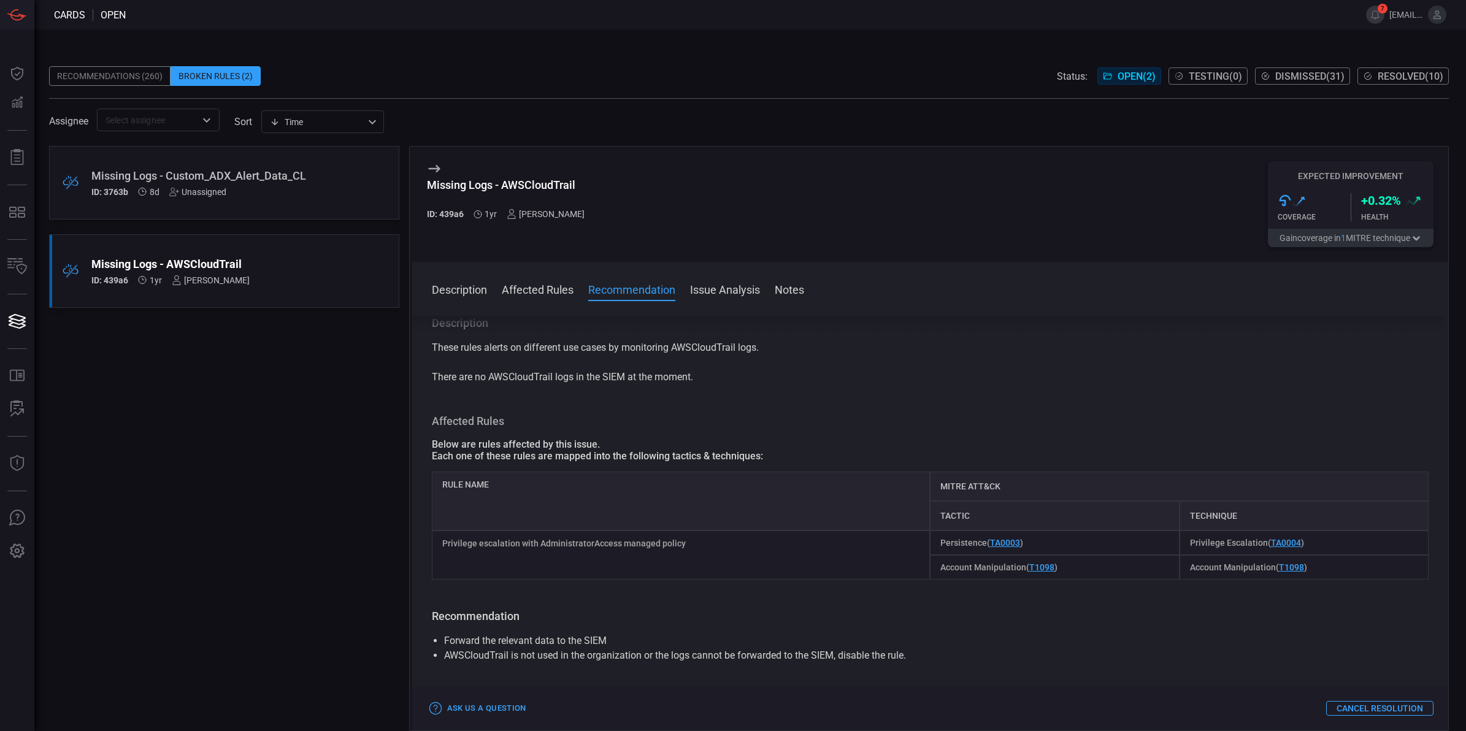
scroll to position [462, 0]
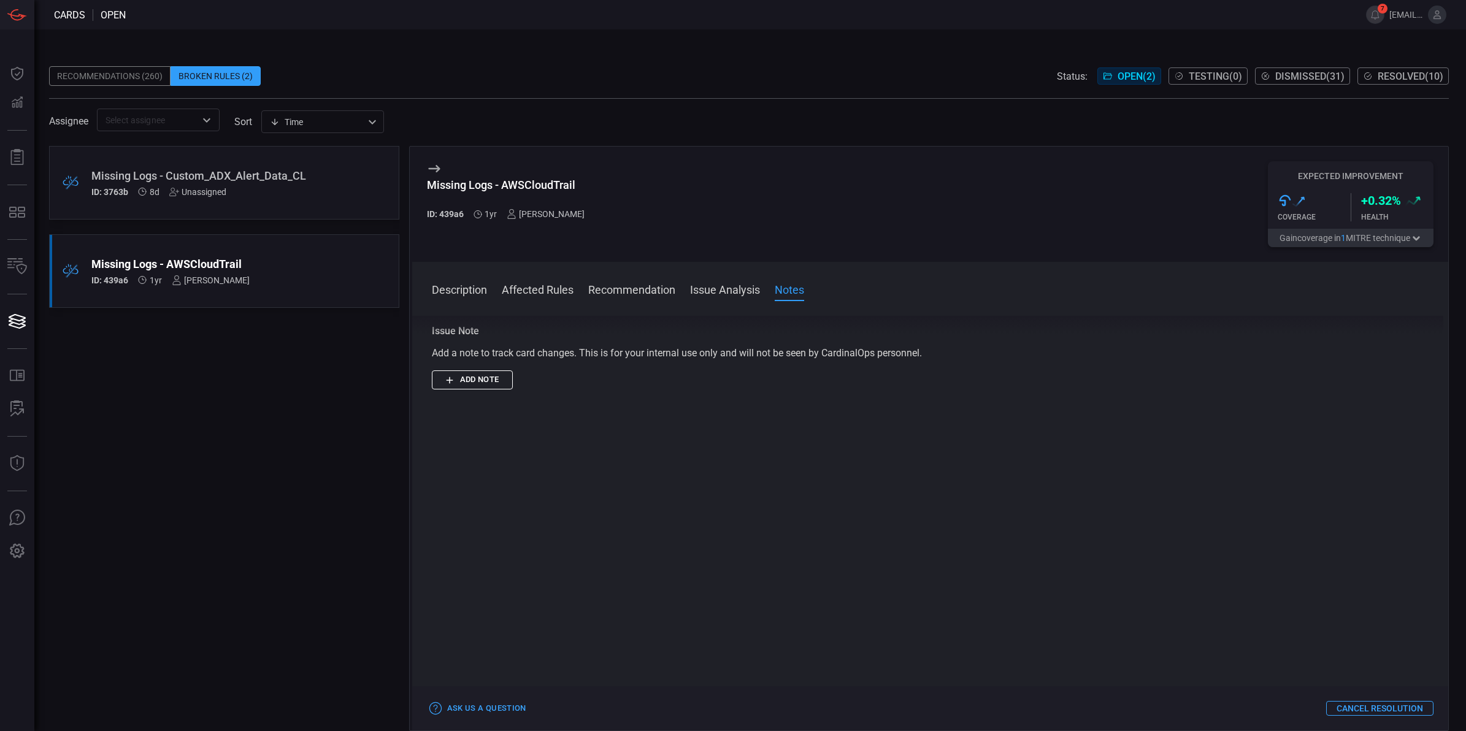
click at [253, 193] on div "ID: 3763b 8d Unassigned" at bounding box center [200, 192] width 219 height 10
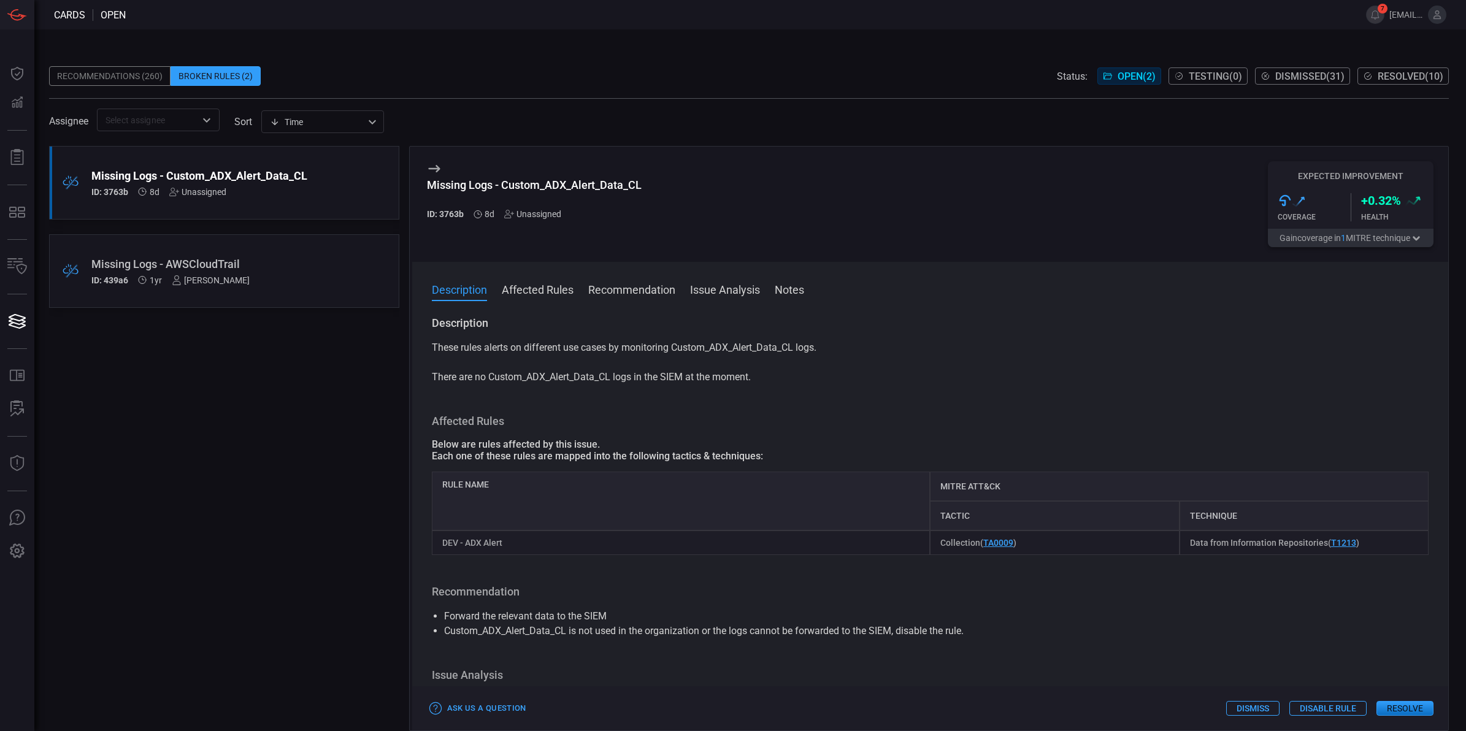
click at [1172, 584] on button "Resolve" at bounding box center [1404, 708] width 57 height 15
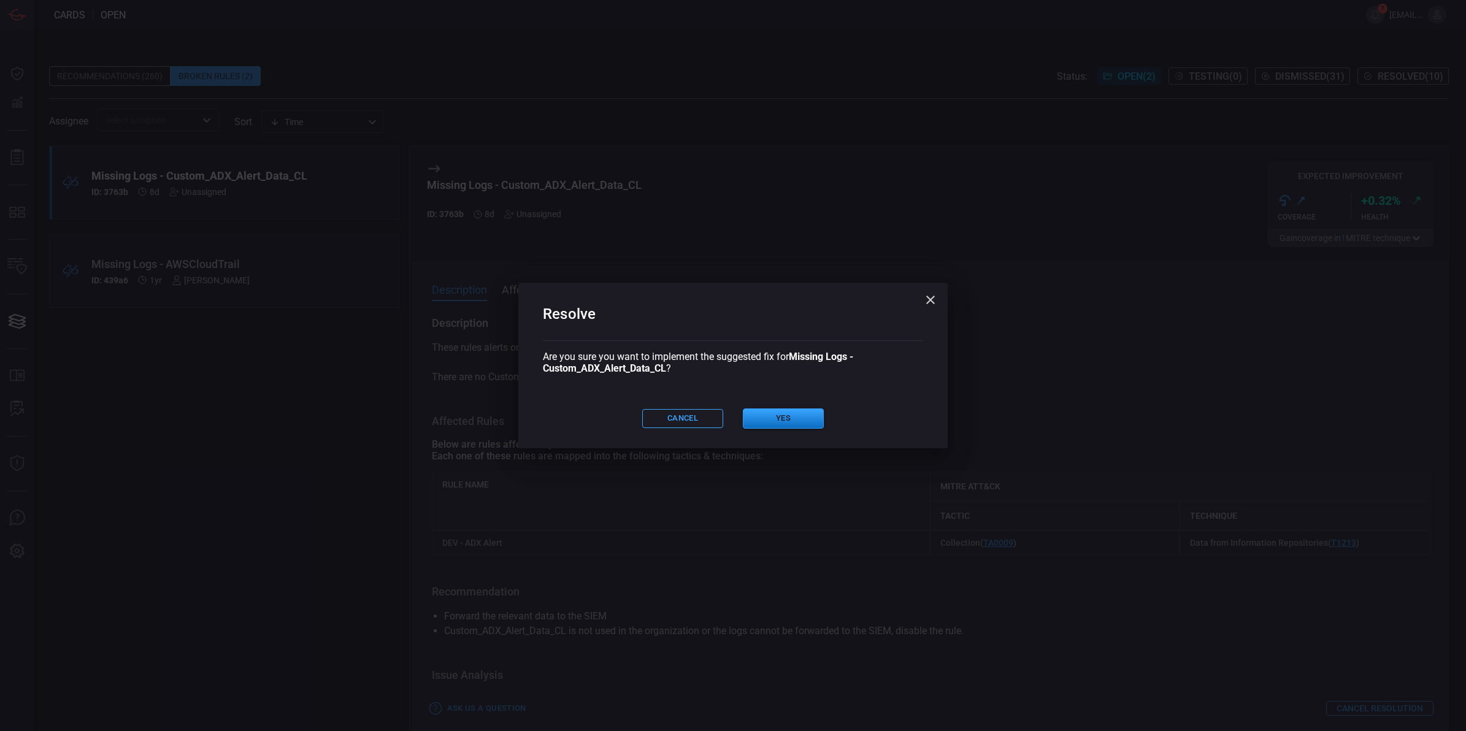
click at [783, 421] on button "Yes" at bounding box center [783, 418] width 81 height 20
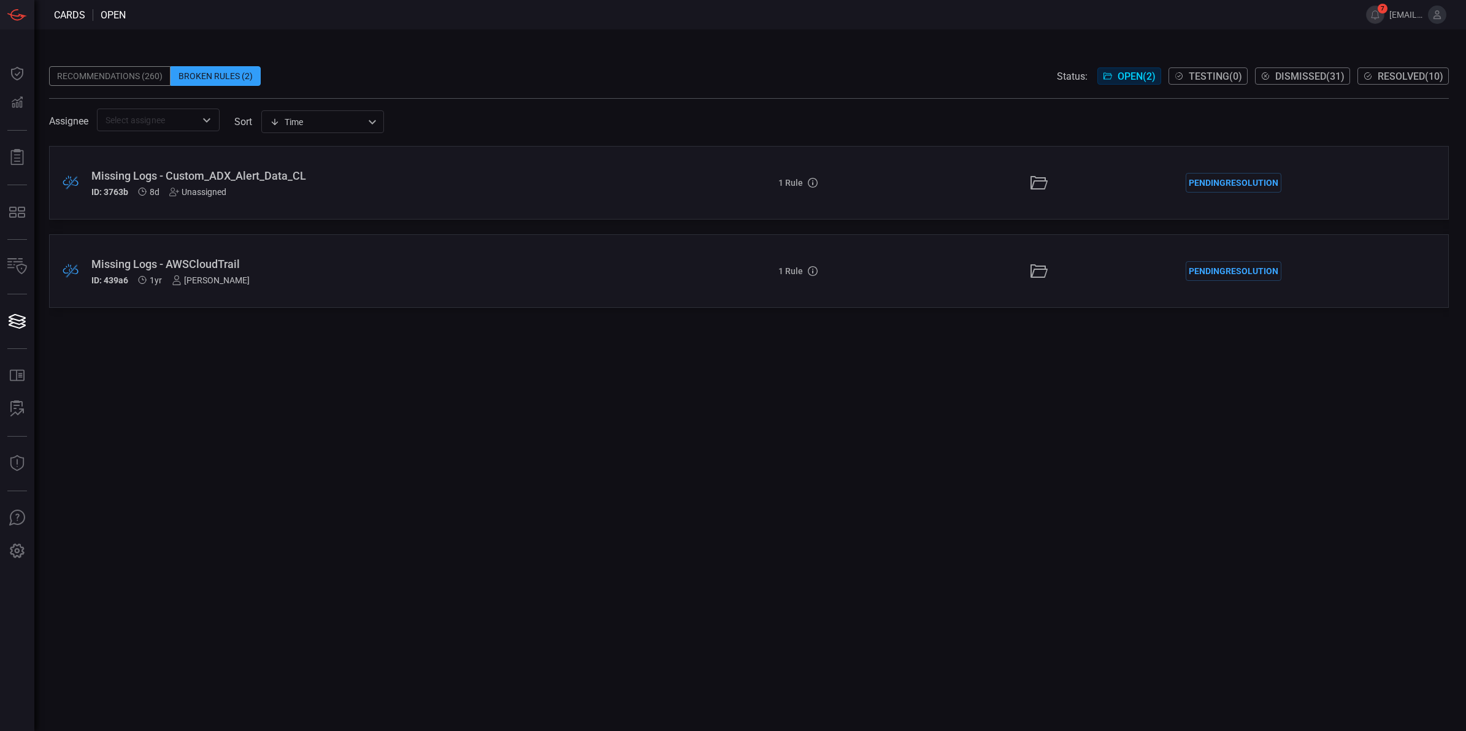
click at [158, 167] on div ".broken_cards_icon_0{fill:#39A4FF;} .broken_cards_icon_1{fill:none;stroke:#1918…" at bounding box center [748, 183] width 1399 height 74
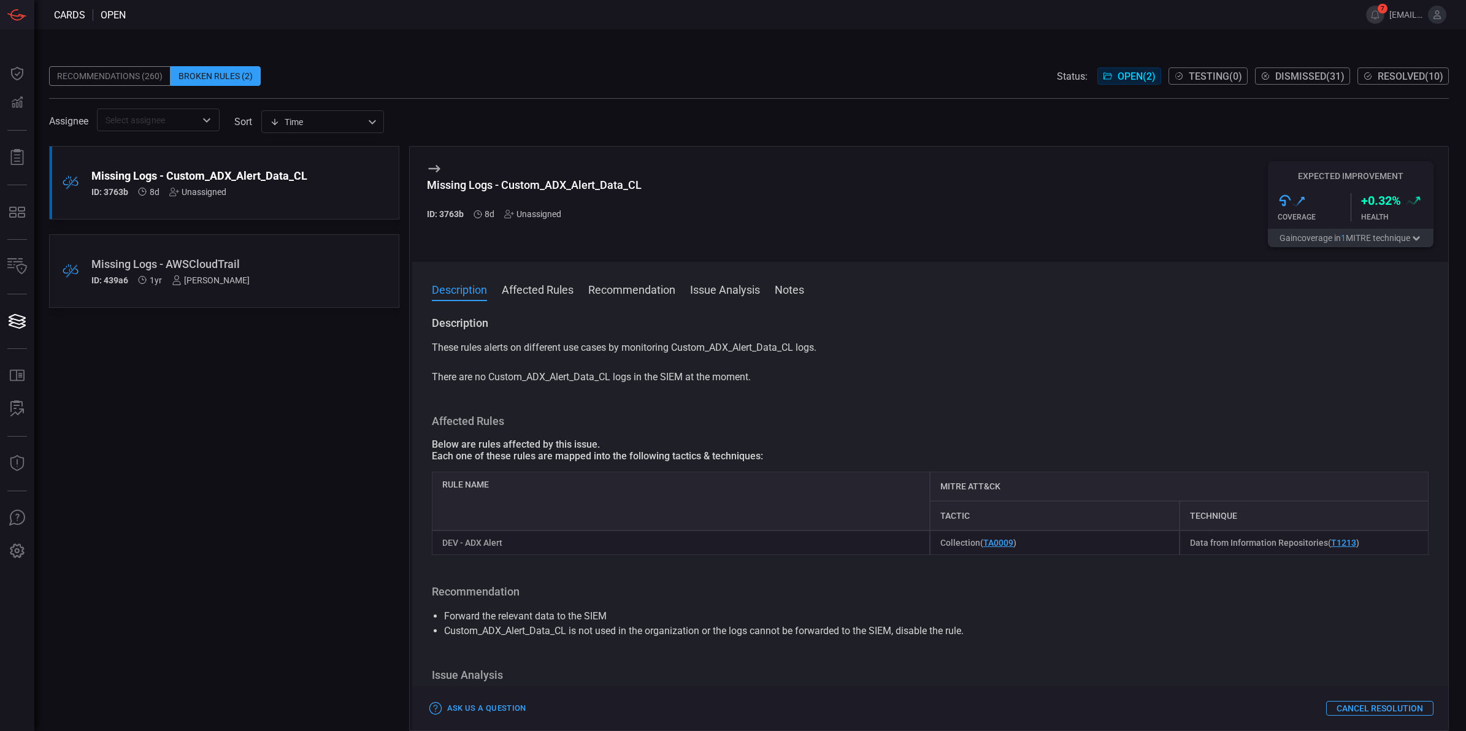
click at [139, 80] on div "Recommendations (260)" at bounding box center [109, 76] width 121 height 20
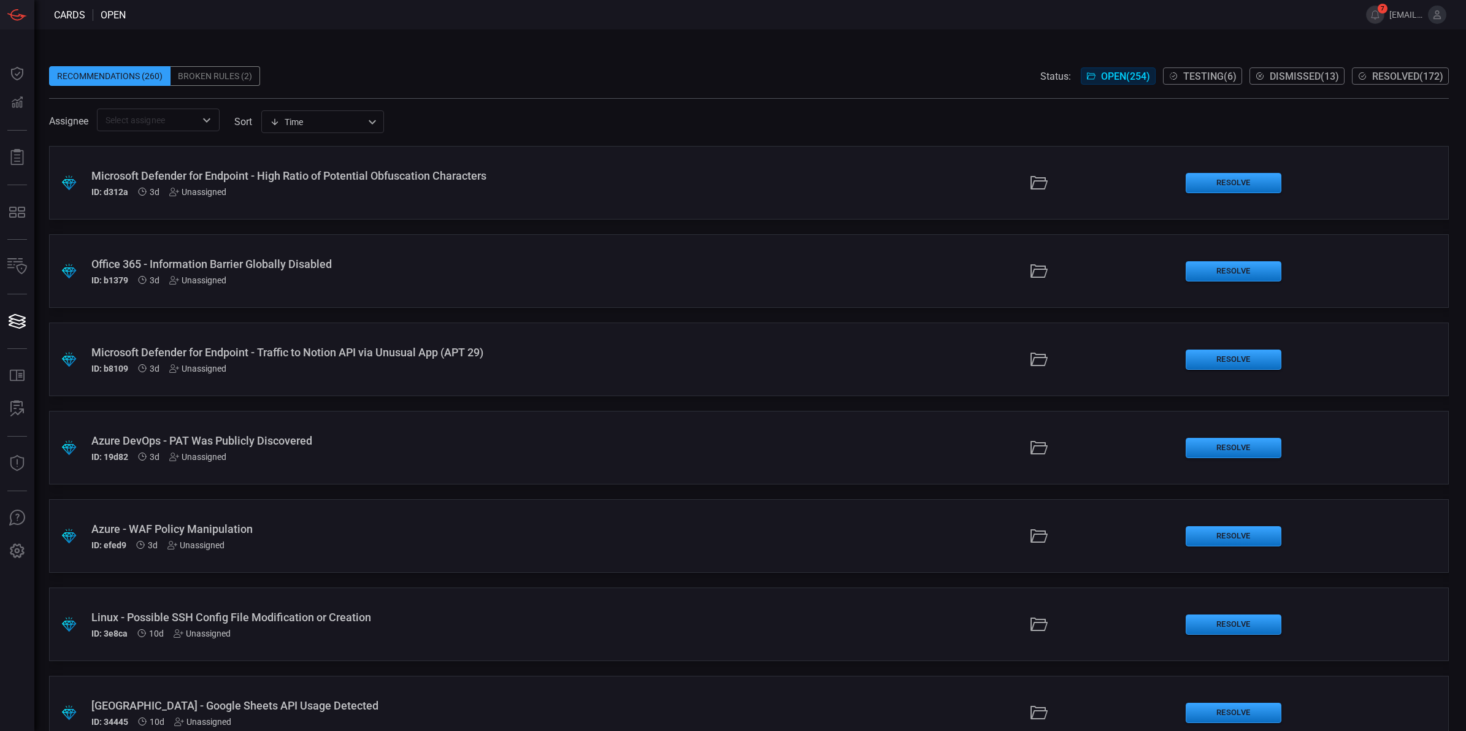
click at [219, 77] on div "Broken Rules (2)" at bounding box center [215, 76] width 90 height 20
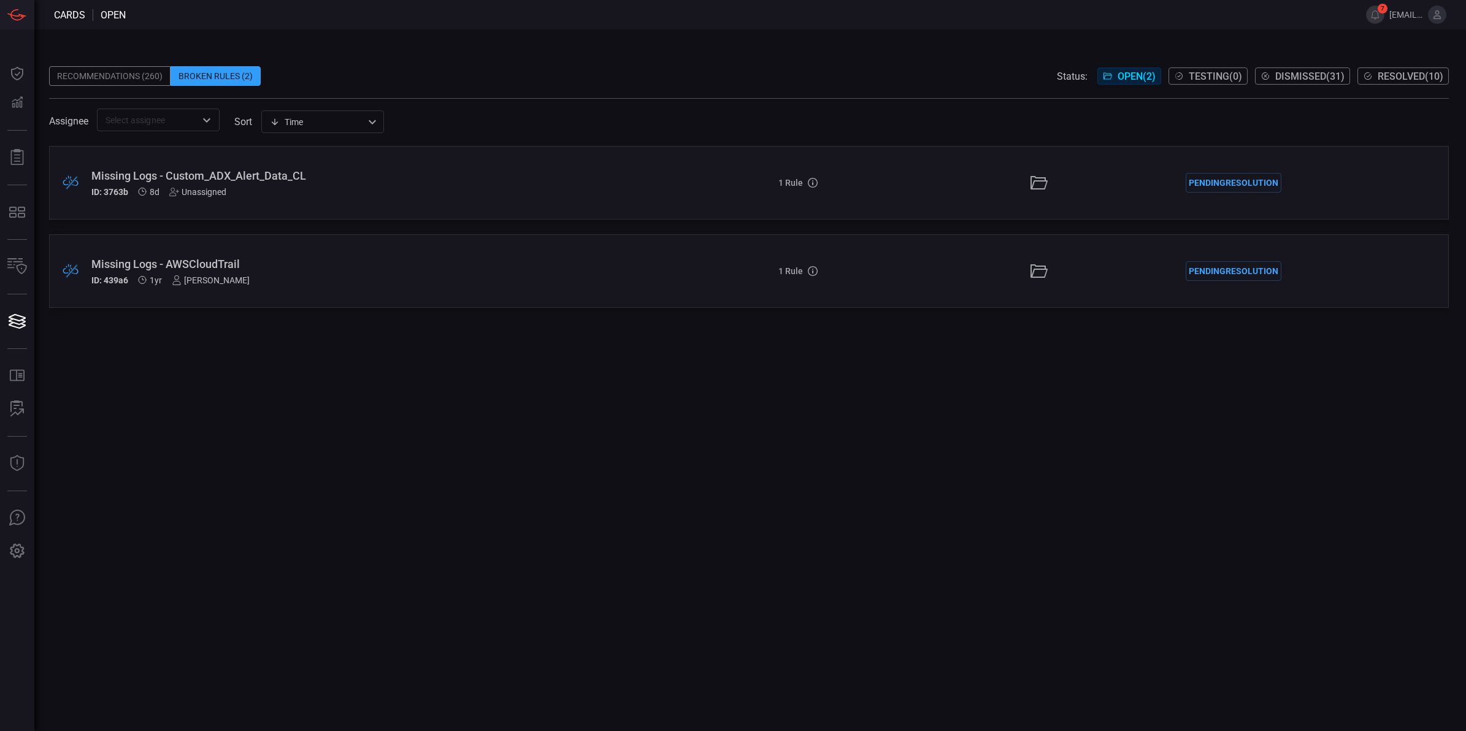
click at [1172, 271] on div "Pending Resolution" at bounding box center [1233, 271] width 96 height 20
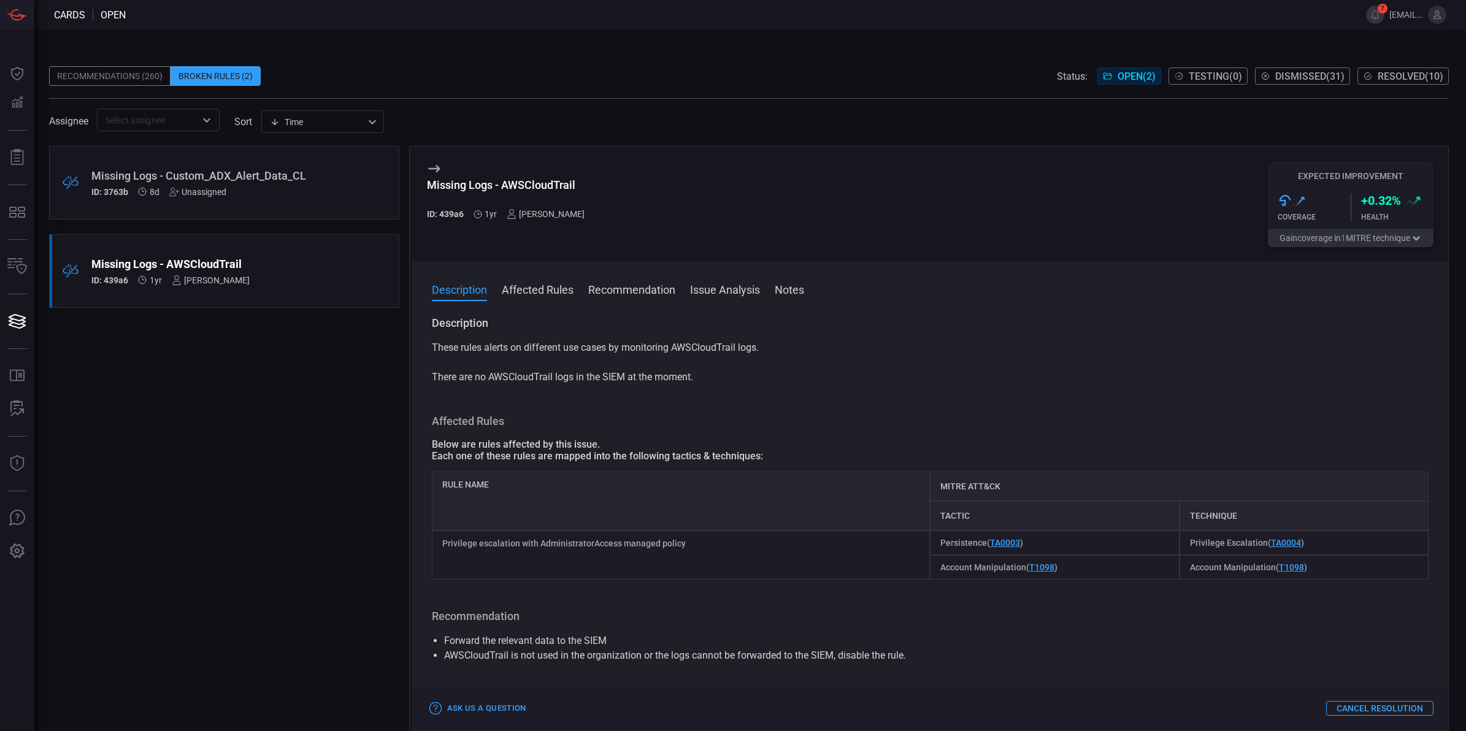
click at [267, 170] on div "Missing Logs - Custom_ADX_Alert_Data_CL" at bounding box center [200, 175] width 219 height 13
